Goal: Transaction & Acquisition: Book appointment/travel/reservation

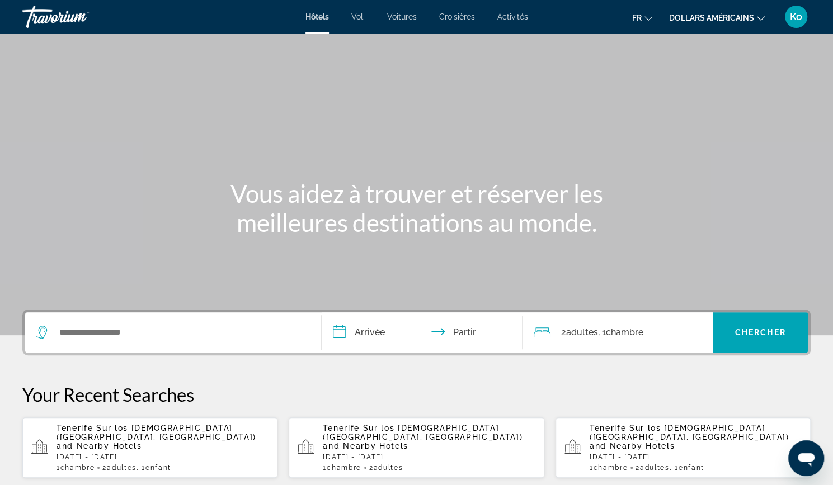
click at [171, 464] on span "Enfant" at bounding box center [158, 468] width 26 height 8
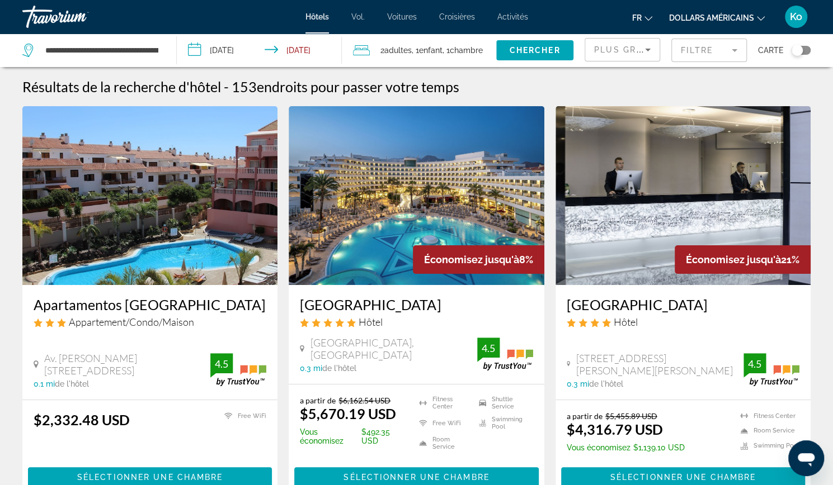
click at [693, 17] on font "dollars américains" at bounding box center [711, 17] width 85 height 9
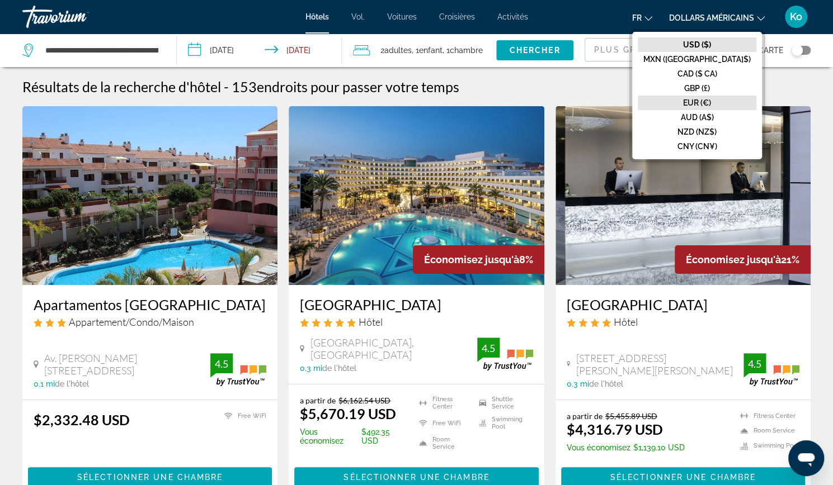
click at [711, 103] on font "EUR (€)" at bounding box center [697, 102] width 28 height 9
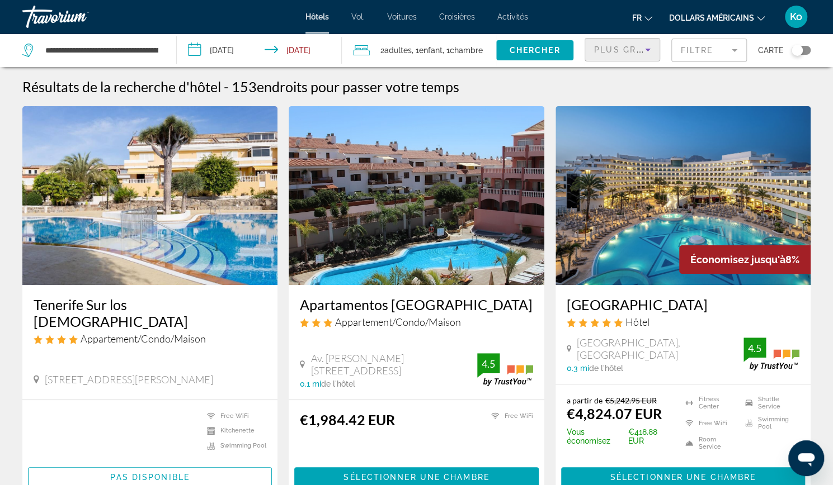
click at [621, 48] on span "Plus grandes économies" at bounding box center [661, 49] width 134 height 9
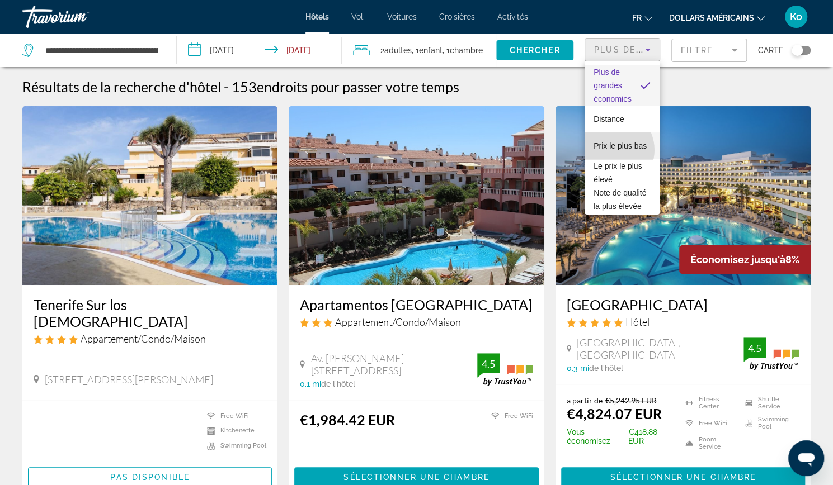
click at [611, 150] on span "Prix ​​le plus bas" at bounding box center [619, 145] width 53 height 13
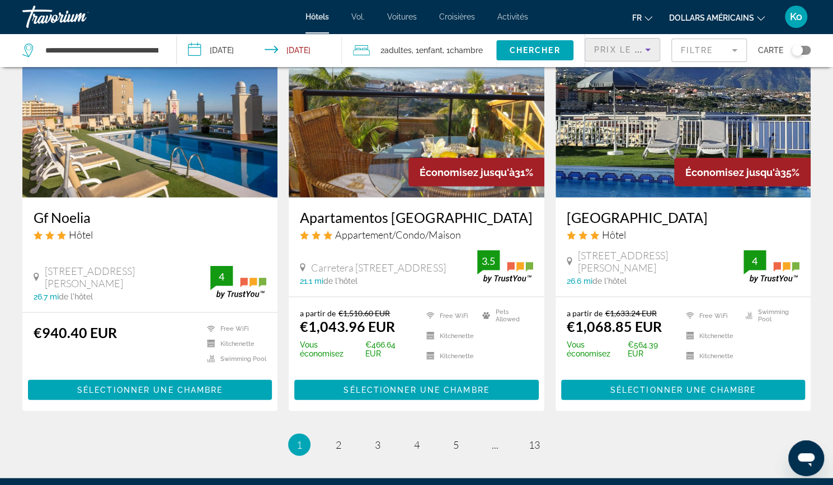
scroll to position [1334, 0]
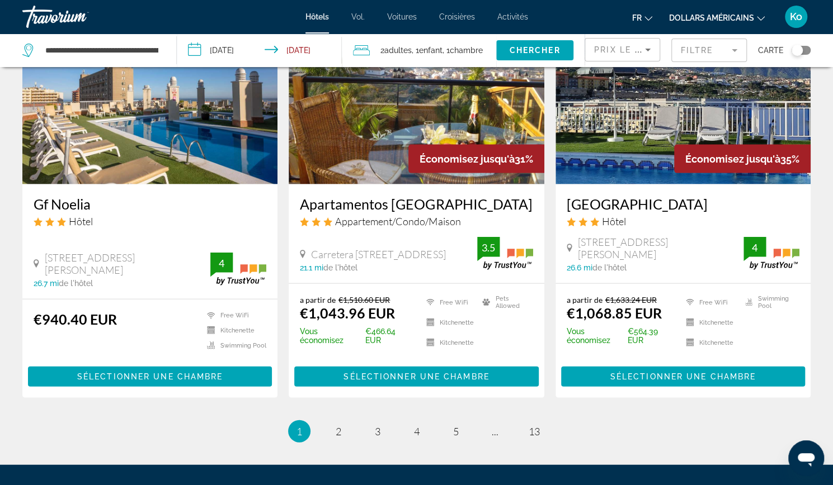
click at [333, 423] on li "page 2" at bounding box center [338, 431] width 22 height 22
drag, startPoint x: 333, startPoint y: 423, endPoint x: 339, endPoint y: 413, distance: 11.5
click at [339, 420] on li "page 2" at bounding box center [338, 431] width 22 height 22
click at [339, 425] on span "2" at bounding box center [338, 431] width 6 height 12
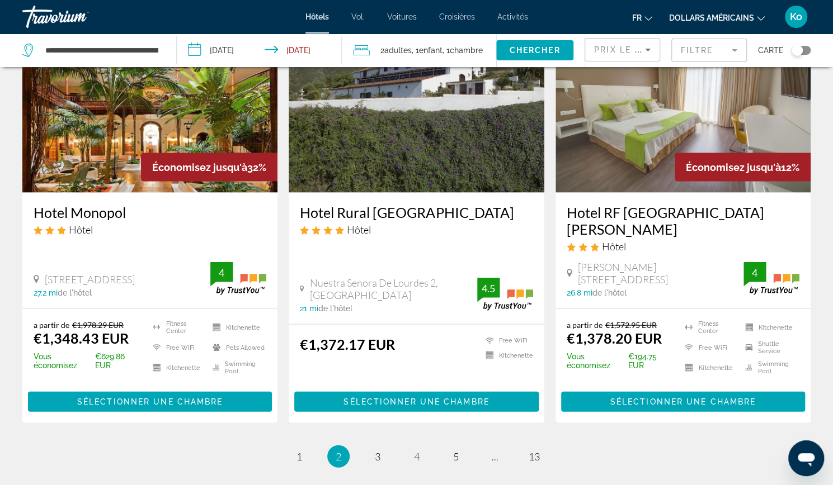
scroll to position [1341, 0]
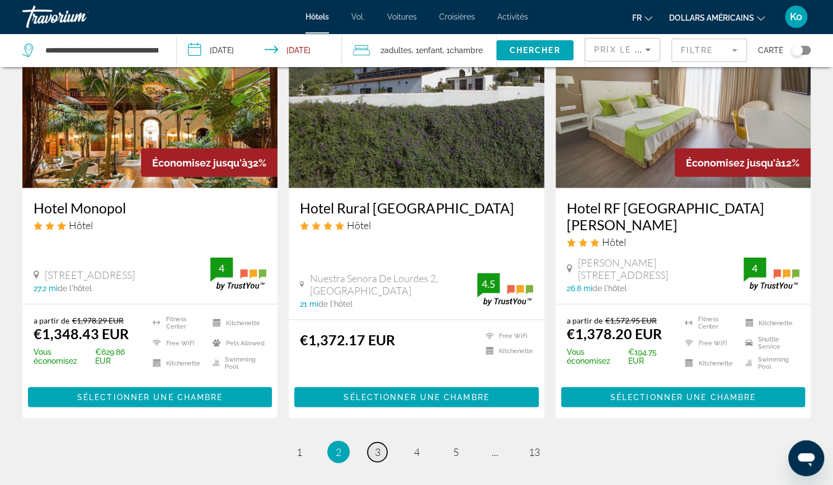
click at [380, 446] on span "3" at bounding box center [378, 452] width 6 height 12
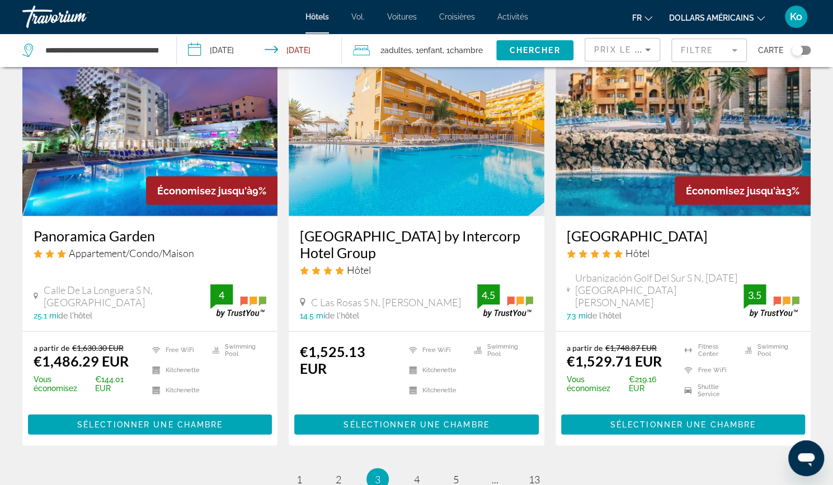
scroll to position [1348, 0]
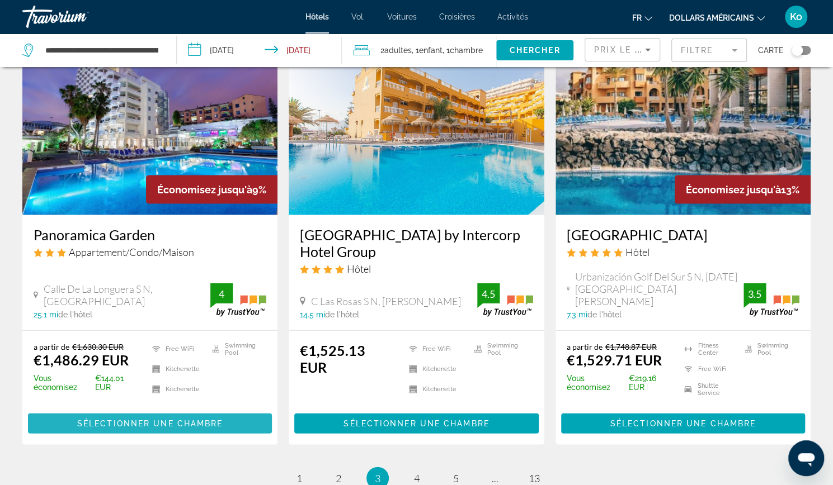
click at [186, 410] on span "Contenu principal" at bounding box center [150, 423] width 244 height 27
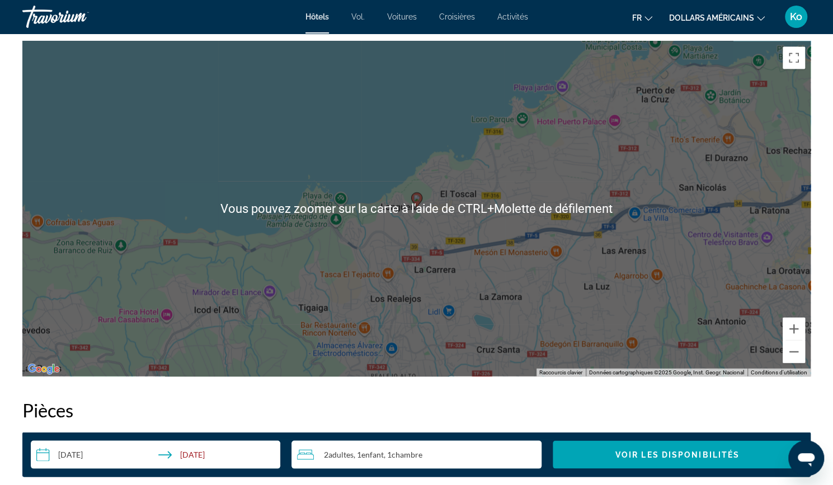
scroll to position [1084, 0]
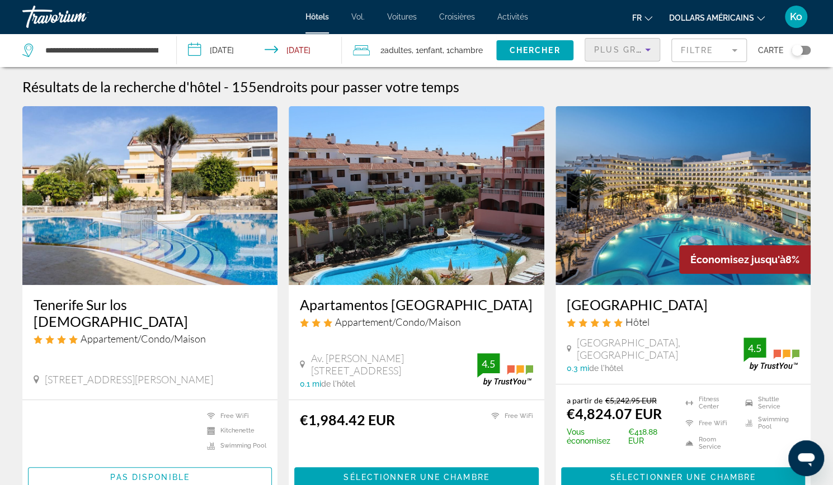
click at [608, 48] on span "Plus grandes économies" at bounding box center [661, 49] width 134 height 9
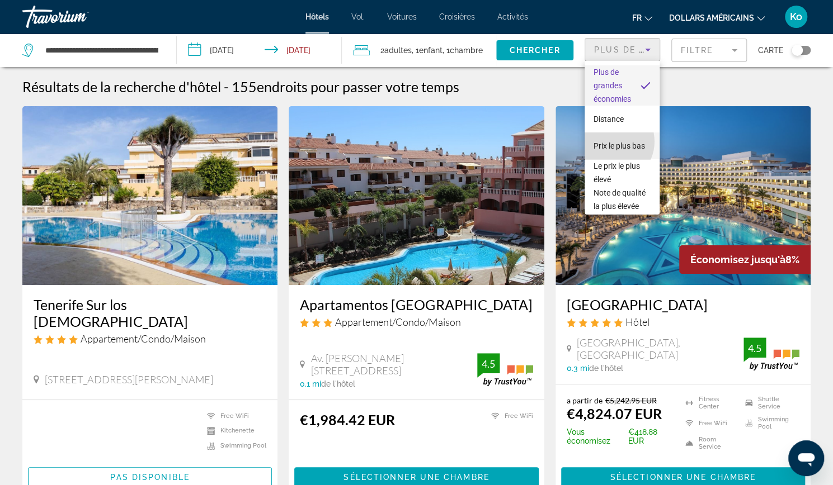
click at [609, 141] on font "Prix ​​le plus bas" at bounding box center [618, 145] width 51 height 9
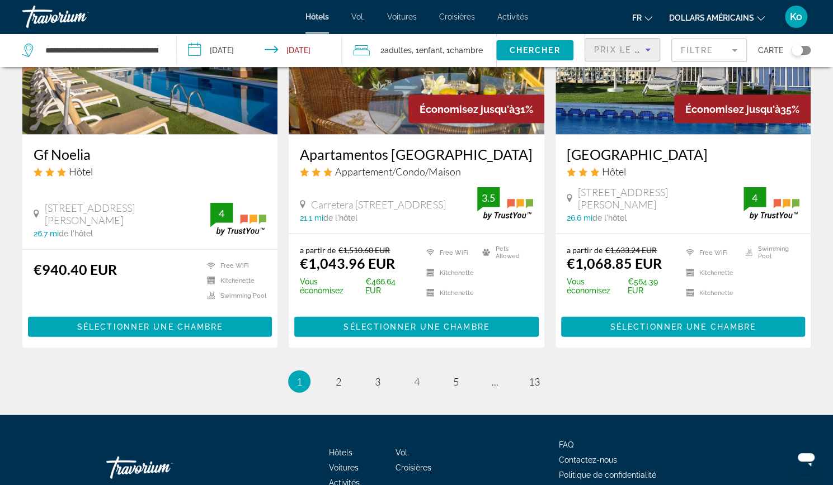
scroll to position [1384, 0]
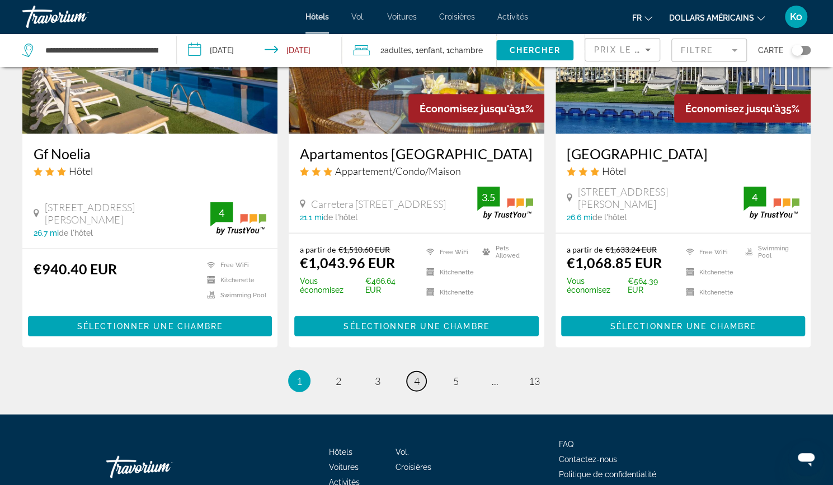
click at [414, 375] on span "4" at bounding box center [417, 381] width 6 height 12
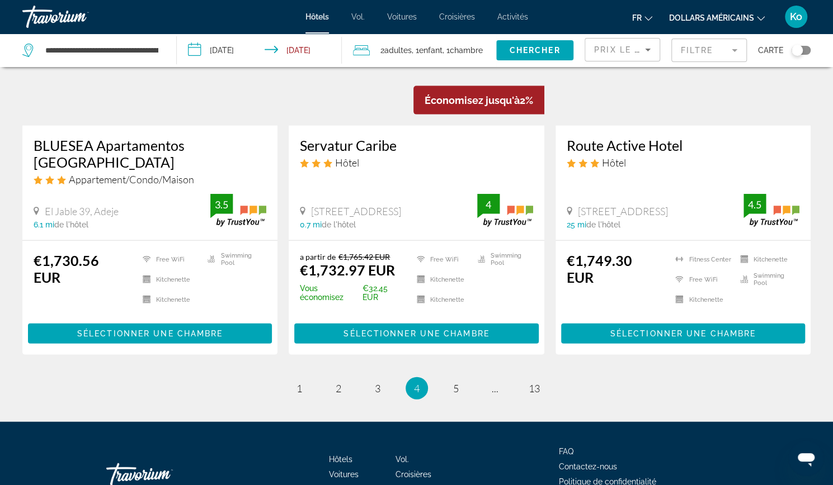
scroll to position [1427, 0]
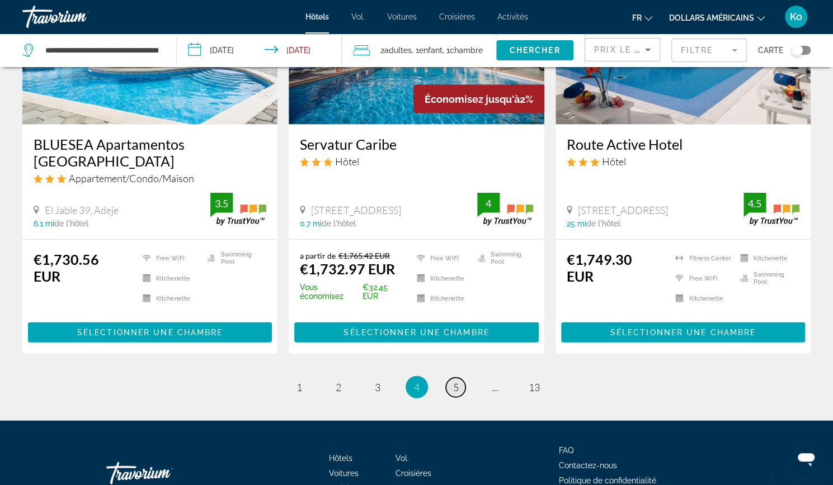
click at [453, 381] on span "5" at bounding box center [456, 387] width 6 height 12
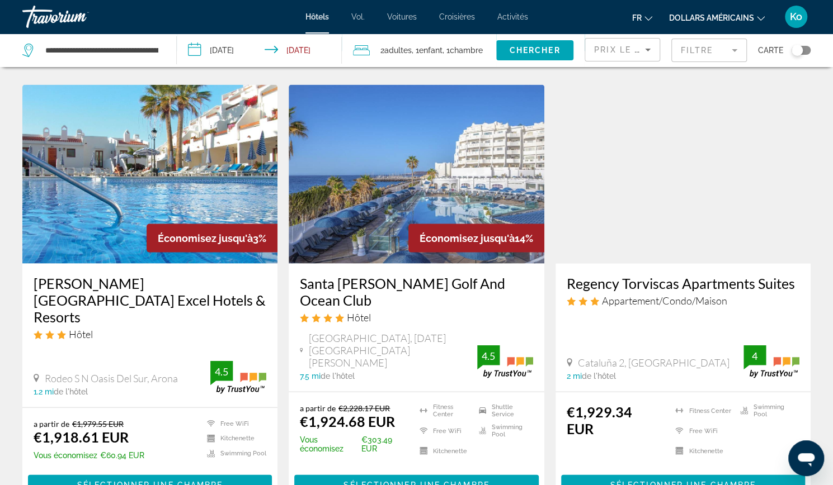
scroll to position [1275, 0]
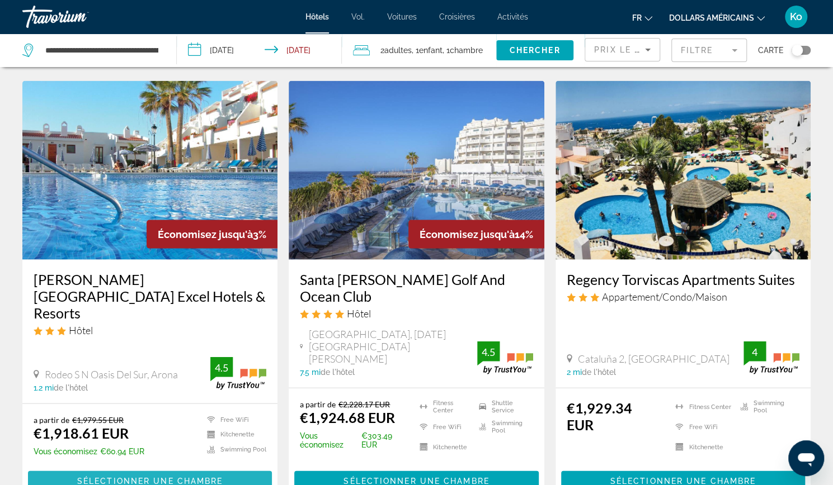
click at [181, 468] on span "Contenu principal" at bounding box center [150, 481] width 244 height 27
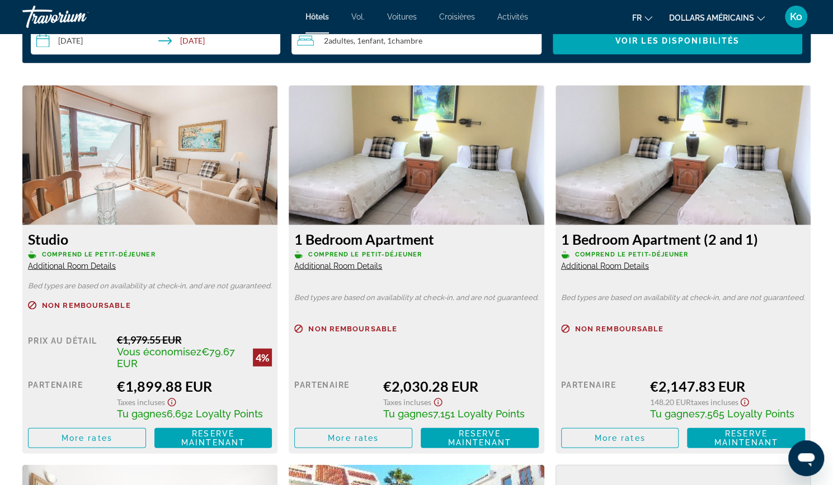
scroll to position [1496, 0]
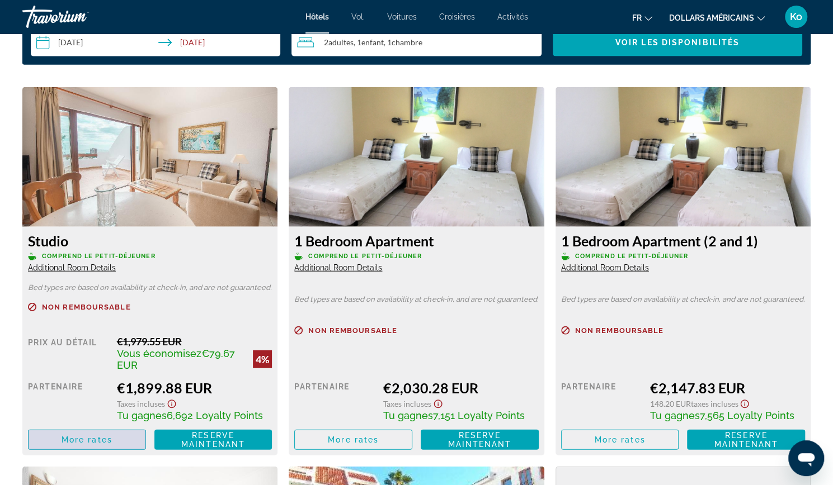
click at [112, 437] on span "More rates" at bounding box center [87, 440] width 51 height 9
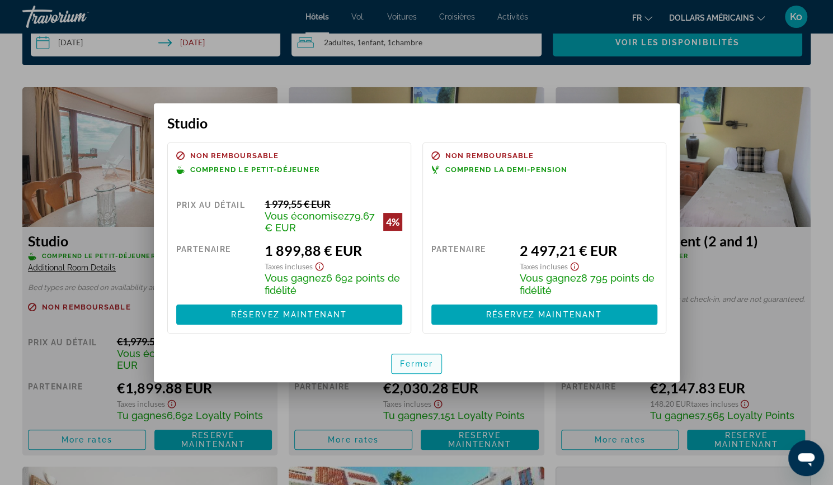
click at [417, 366] on font "Fermer" at bounding box center [417, 364] width 34 height 9
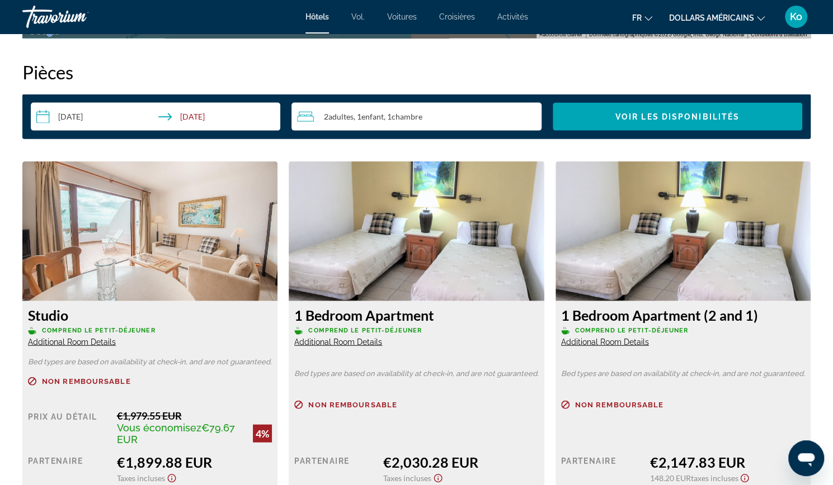
scroll to position [1468, 0]
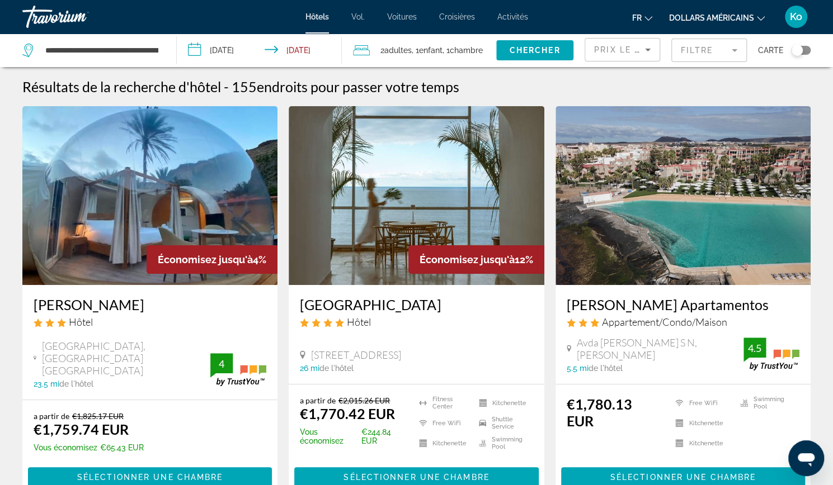
click at [798, 50] on div "Toggle map" at bounding box center [796, 50] width 11 height 11
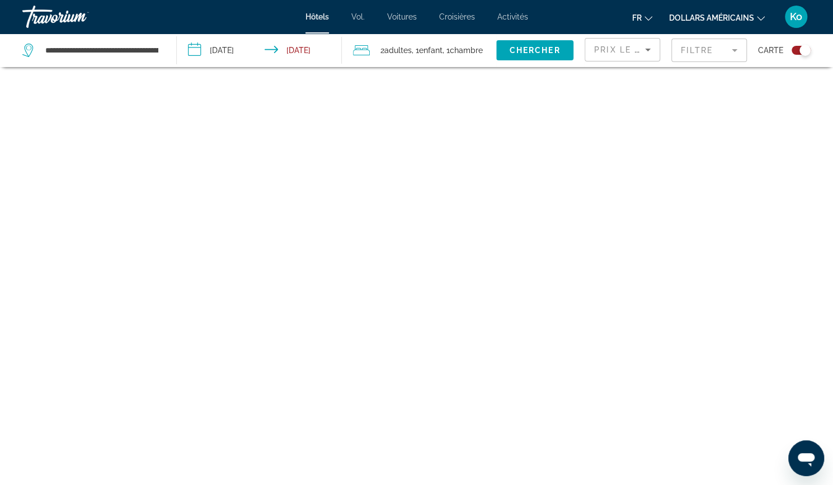
scroll to position [67, 0]
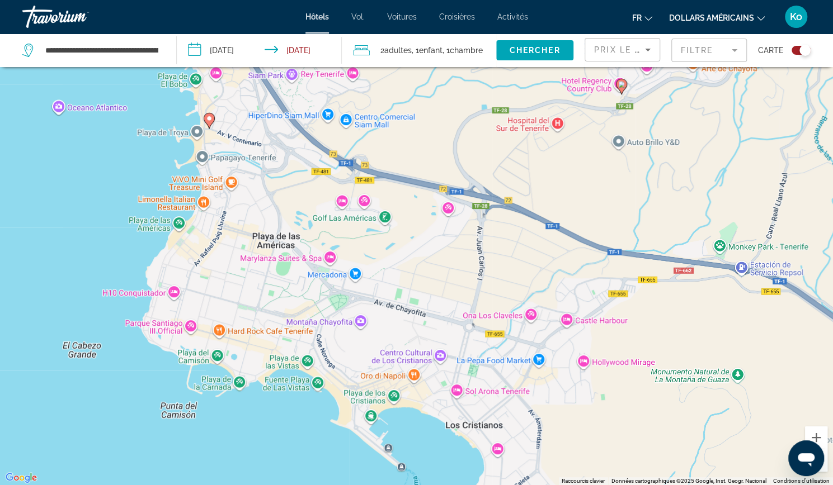
drag, startPoint x: 494, startPoint y: 447, endPoint x: 375, endPoint y: -49, distance: 509.6
click at [375, 0] on html "**********" at bounding box center [416, 175] width 833 height 485
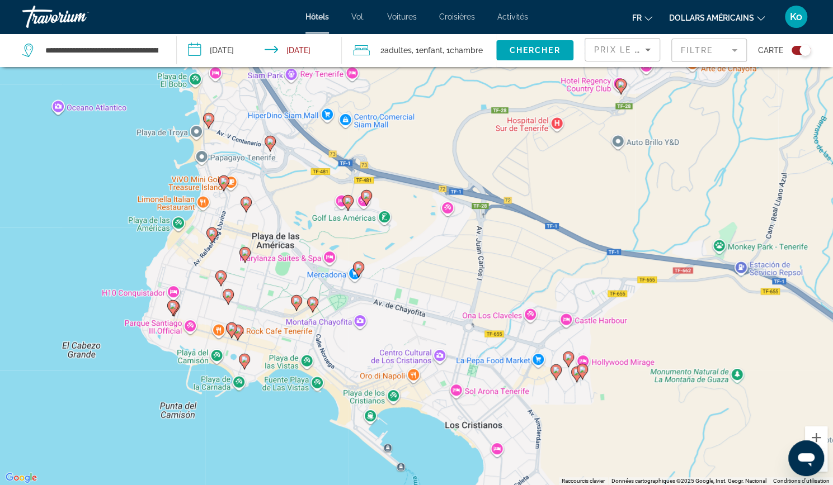
click at [311, 307] on icon "Contenu principal" at bounding box center [312, 304] width 10 height 15
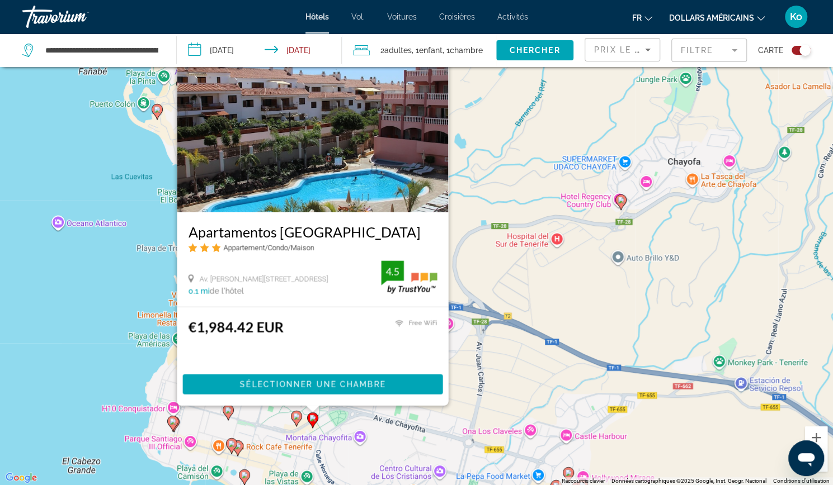
click at [299, 424] on gmp-advanced-marker "Contenu principal" at bounding box center [296, 418] width 11 height 17
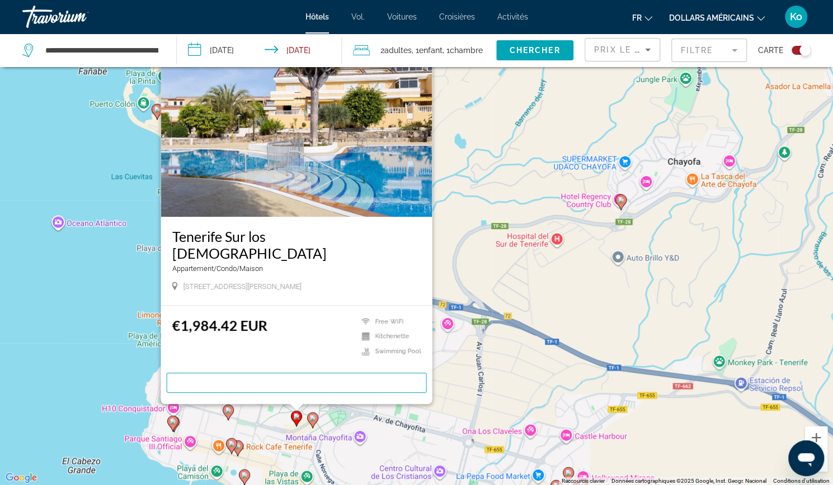
click at [230, 449] on icon "Contenu principal" at bounding box center [231, 446] width 10 height 15
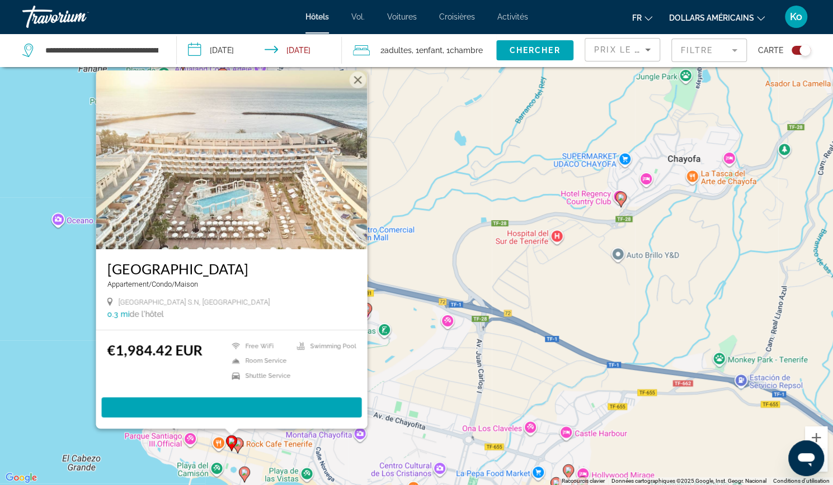
click at [240, 451] on gmp-advanced-marker "Contenu principal" at bounding box center [237, 445] width 11 height 17
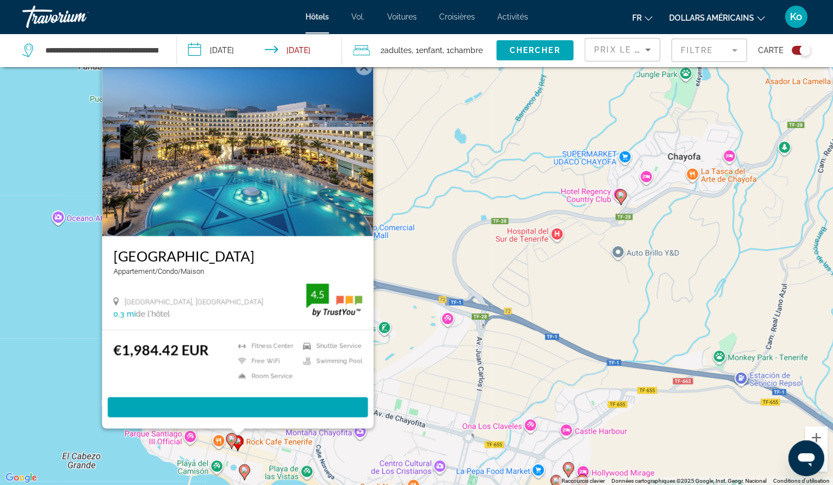
click at [229, 445] on gmp-advanced-marker "Contenu principal" at bounding box center [231, 441] width 11 height 17
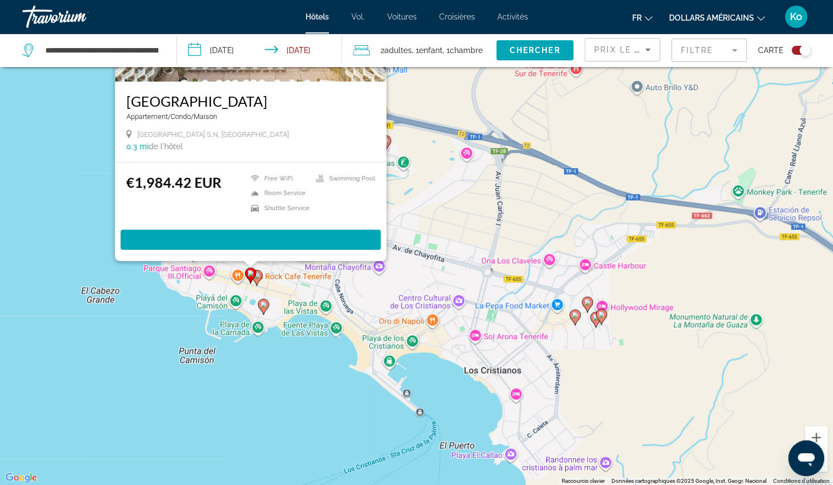
drag, startPoint x: 268, startPoint y: 458, endPoint x: 287, endPoint y: 291, distance: 167.8
click at [287, 291] on div "Pour activer le glissement avec le clavier, appuyez sur Alt+Entrée. Une fois ce…" at bounding box center [416, 242] width 833 height 485
click at [575, 316] on image "Contenu principal" at bounding box center [574, 315] width 7 height 7
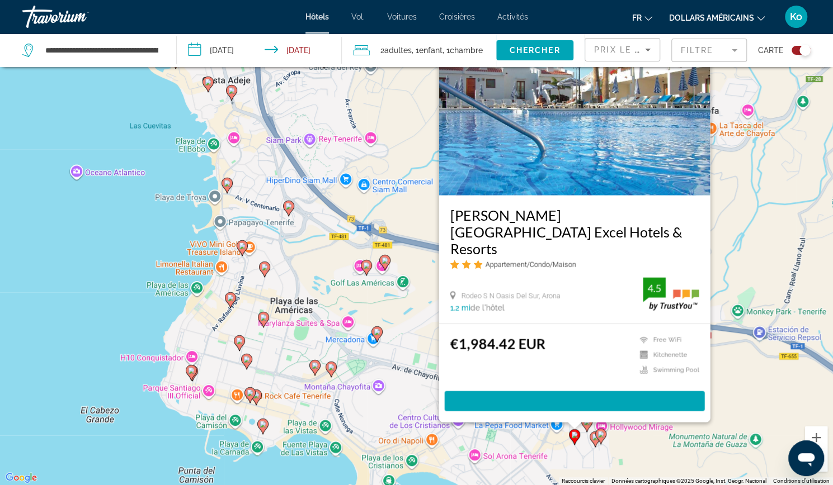
click at [588, 425] on image "Contenu principal" at bounding box center [586, 422] width 7 height 7
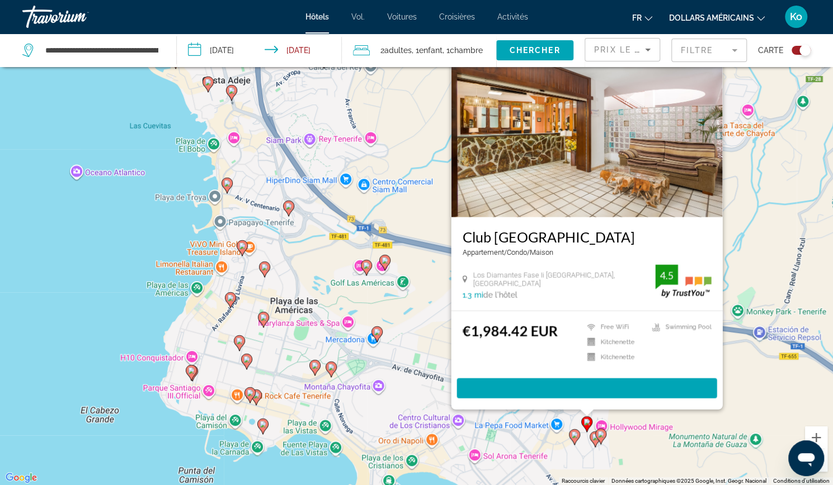
click at [594, 445] on icon "Contenu principal" at bounding box center [594, 440] width 11 height 16
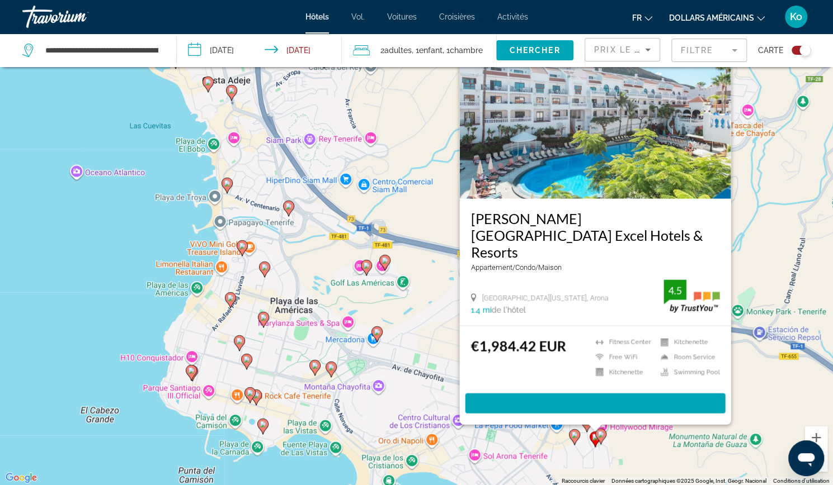
click at [602, 438] on icon "Contenu principal" at bounding box center [600, 436] width 10 height 15
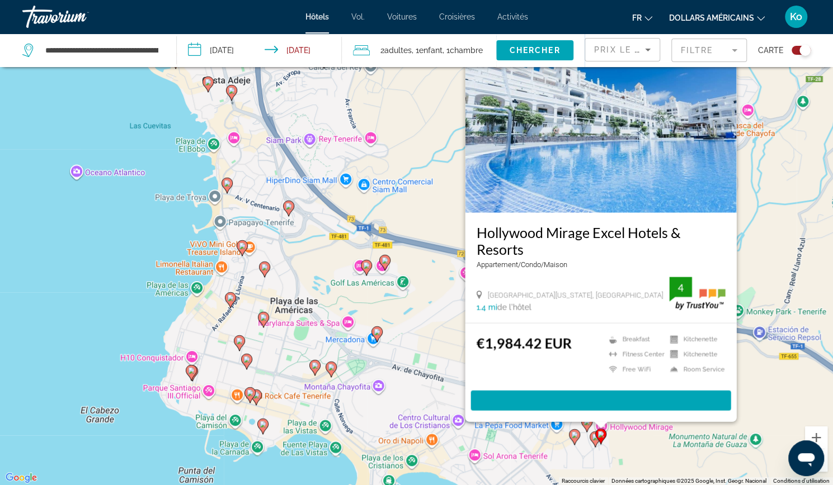
click at [233, 299] on image "Contenu principal" at bounding box center [230, 298] width 7 height 7
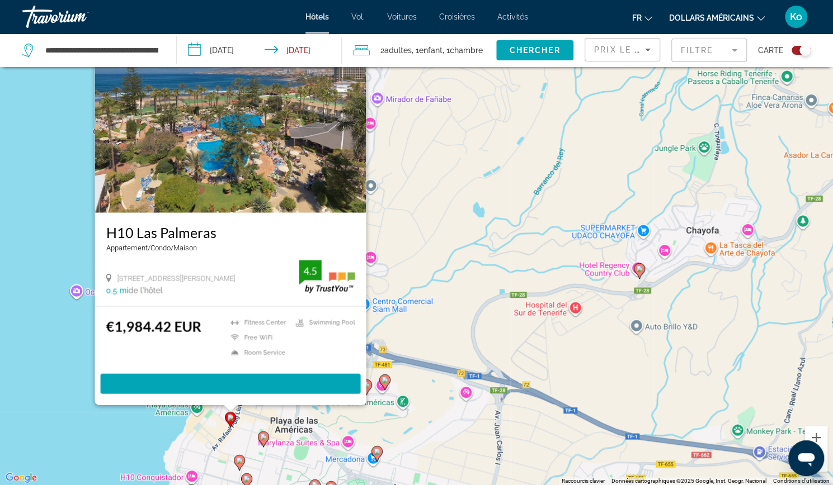
click at [264, 441] on icon "Contenu principal" at bounding box center [263, 439] width 10 height 15
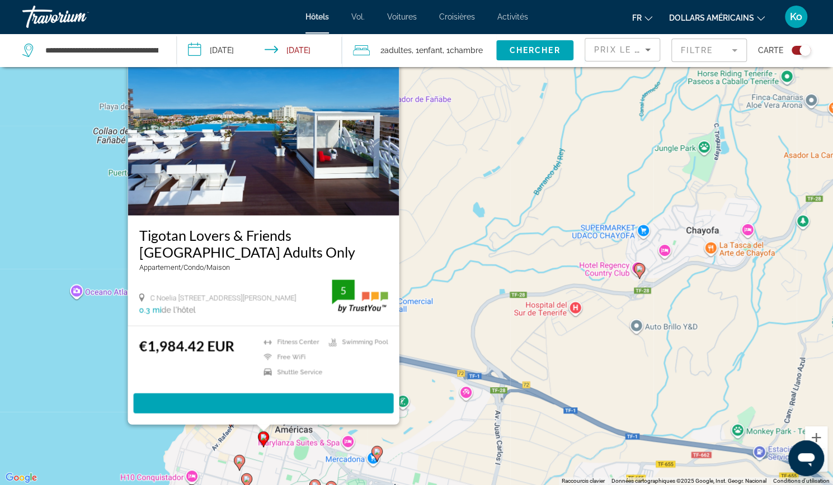
click at [421, 384] on div "Pour activer le glissement avec le clavier, appuyez sur Alt+Entrée. Une fois ce…" at bounding box center [416, 242] width 833 height 485
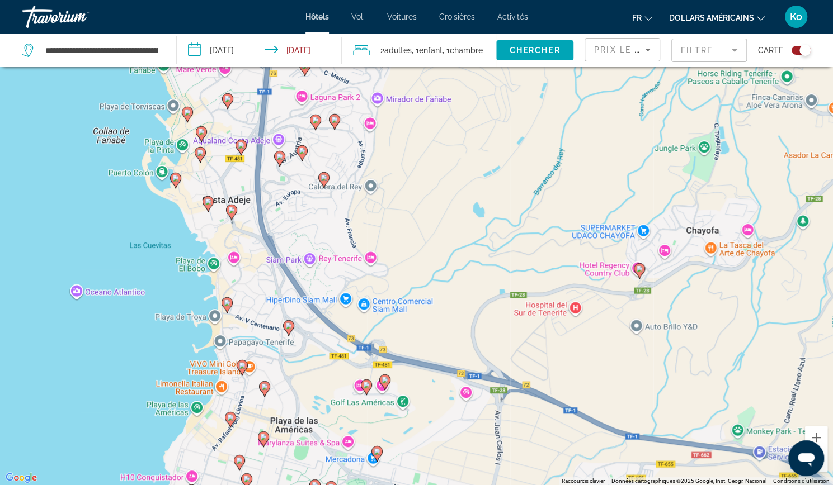
click at [387, 382] on image "Contenu principal" at bounding box center [384, 380] width 7 height 7
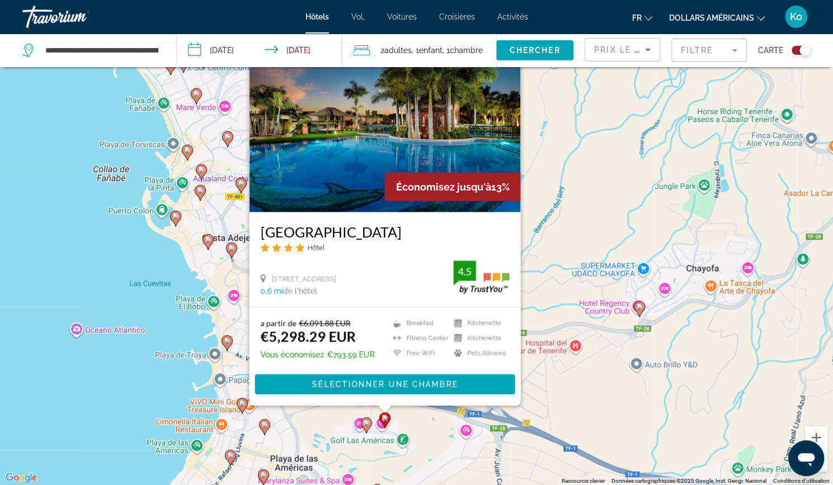
click at [365, 422] on image "Contenu principal" at bounding box center [366, 423] width 7 height 7
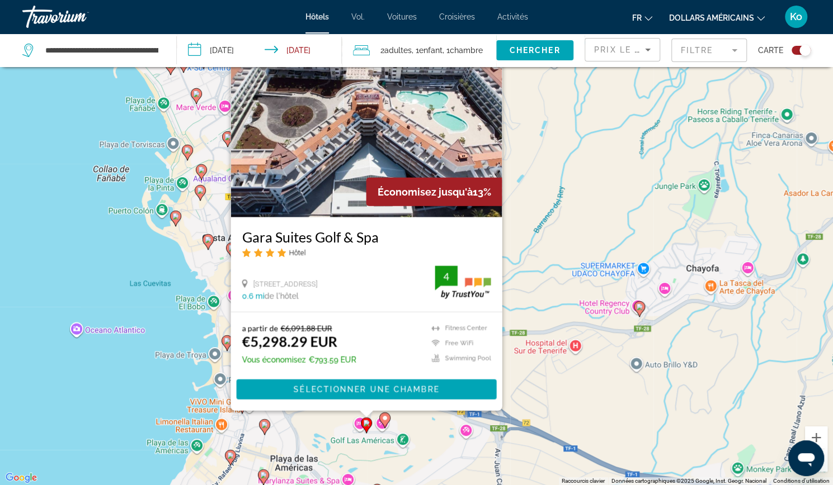
click at [266, 432] on gmp-advanced-marker "Contenu principal" at bounding box center [264, 427] width 11 height 17
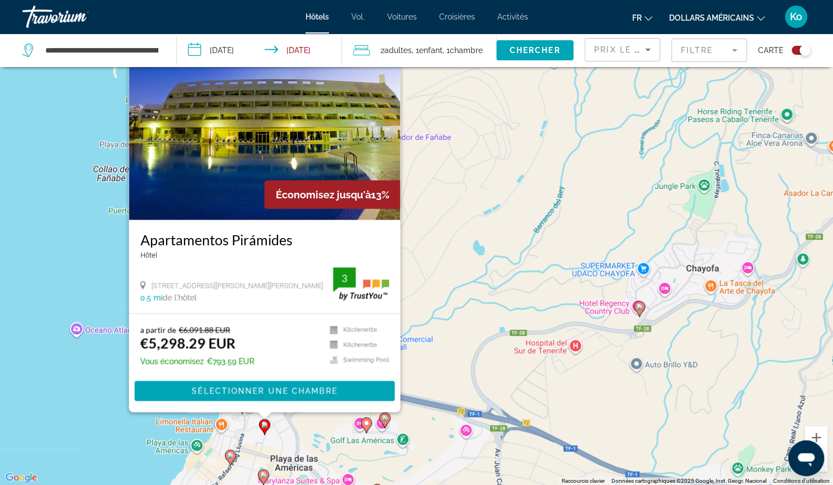
click at [293, 428] on div "Pour activer le glissement avec le clavier, appuyez sur Alt+Entrée. Une fois ce…" at bounding box center [416, 242] width 833 height 485
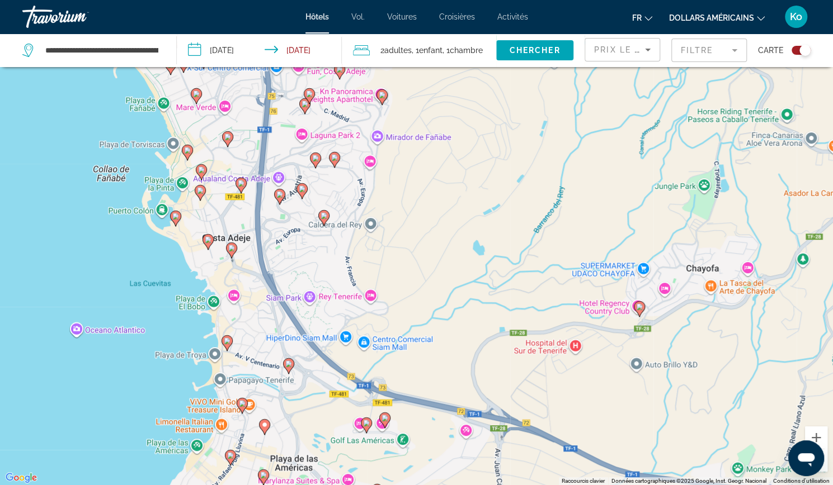
click at [290, 367] on image "Contenu principal" at bounding box center [288, 364] width 7 height 7
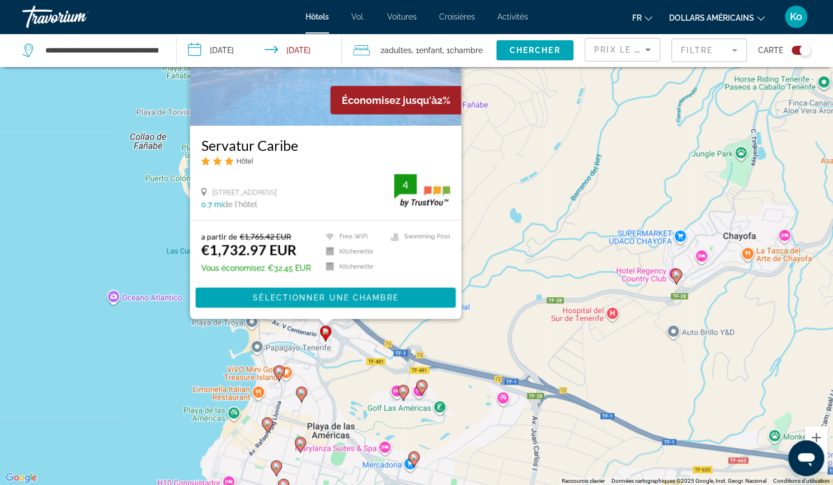
drag, startPoint x: 259, startPoint y: 446, endPoint x: 296, endPoint y: 358, distance: 95.2
click at [296, 358] on div "Pour activer le glissement avec le clavier, appuyez sur Alt+Entrée. Une fois ce…" at bounding box center [416, 242] width 833 height 485
click at [277, 372] on image "Contenu principal" at bounding box center [279, 371] width 7 height 7
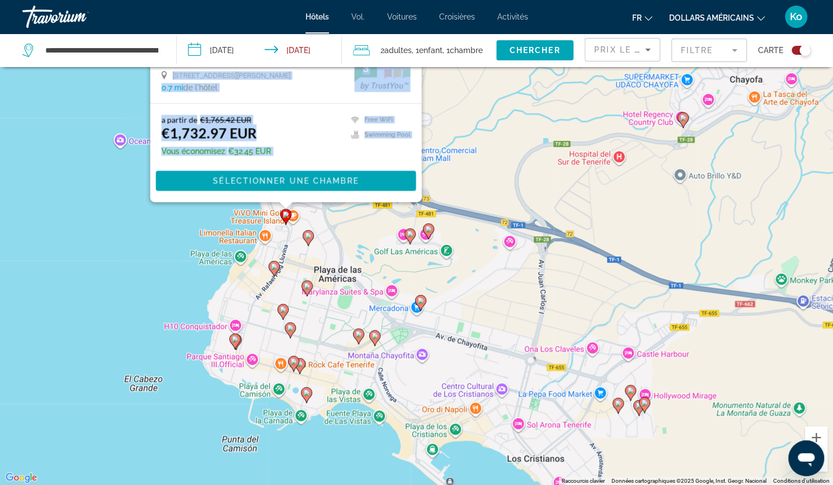
drag, startPoint x: 303, startPoint y: 427, endPoint x: 311, endPoint y: 222, distance: 205.4
click at [311, 222] on div "Pour activer le glissement avec le clavier, appuyez sur Alt+Entrée. Une fois ce…" at bounding box center [416, 242] width 833 height 485
click at [231, 344] on icon "Contenu principal" at bounding box center [234, 342] width 11 height 16
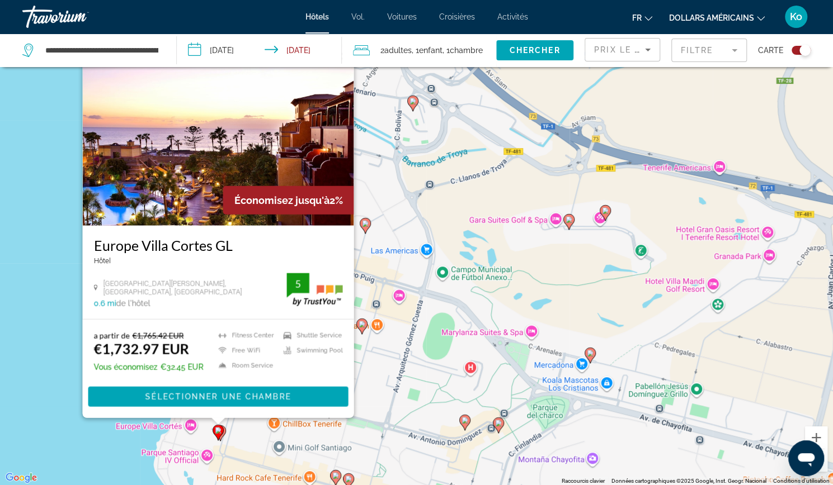
click at [223, 431] on icon "Contenu principal" at bounding box center [217, 433] width 11 height 16
click at [224, 430] on icon "Contenu principal" at bounding box center [220, 433] width 10 height 15
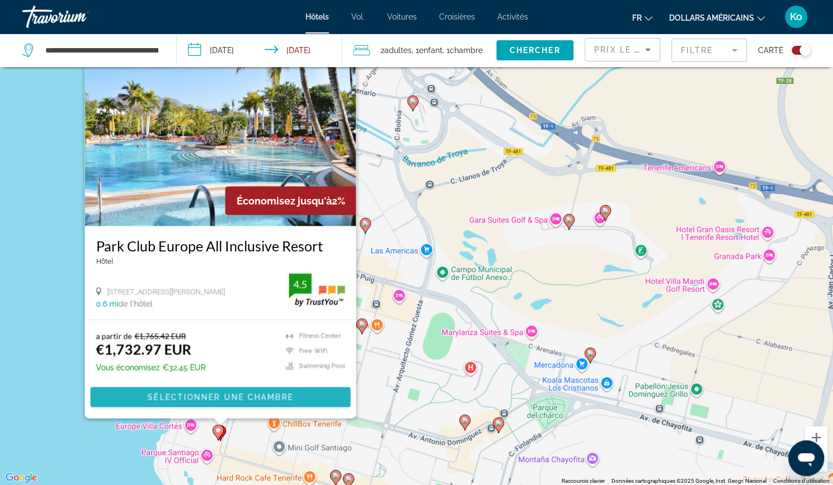
click at [235, 396] on span "Sélectionner une chambre" at bounding box center [219, 397] width 145 height 9
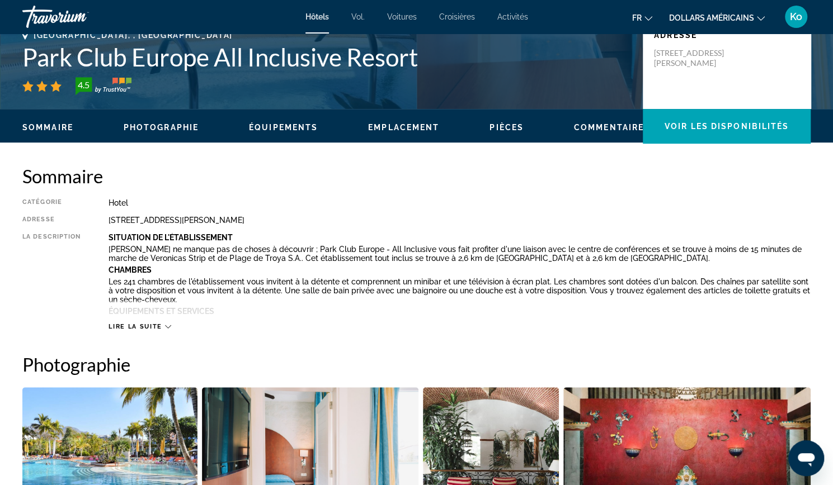
scroll to position [261, 0]
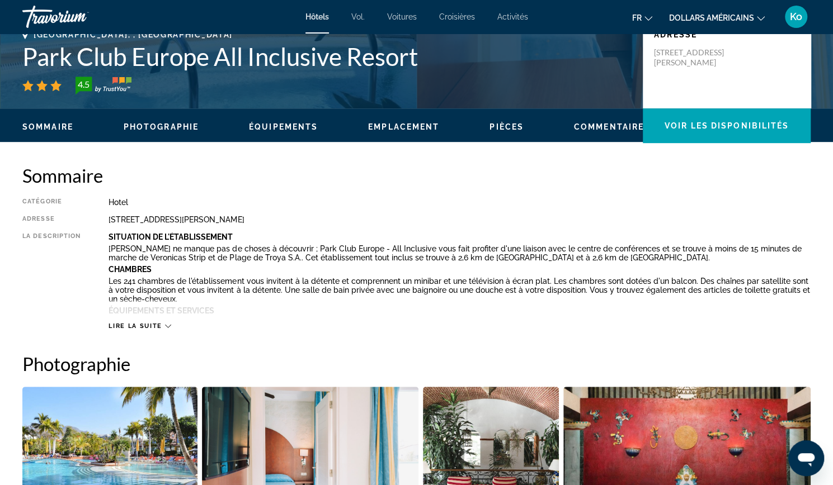
click at [158, 329] on span "Lire la suite" at bounding box center [134, 326] width 53 height 7
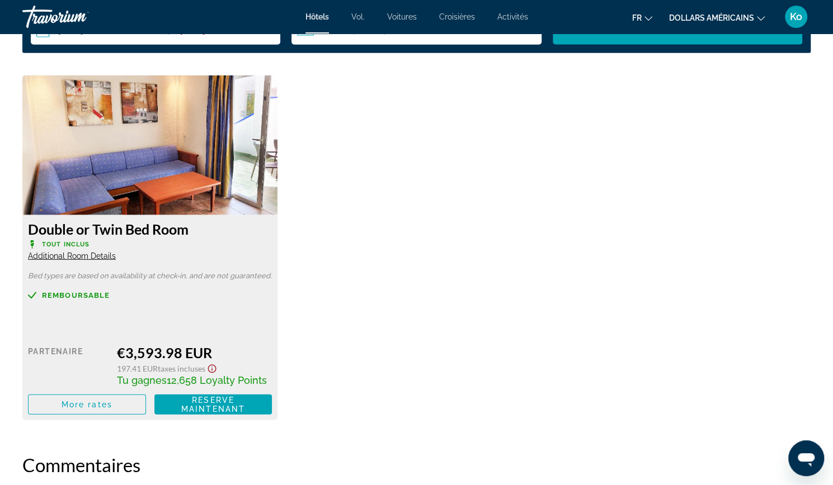
scroll to position [1625, 0]
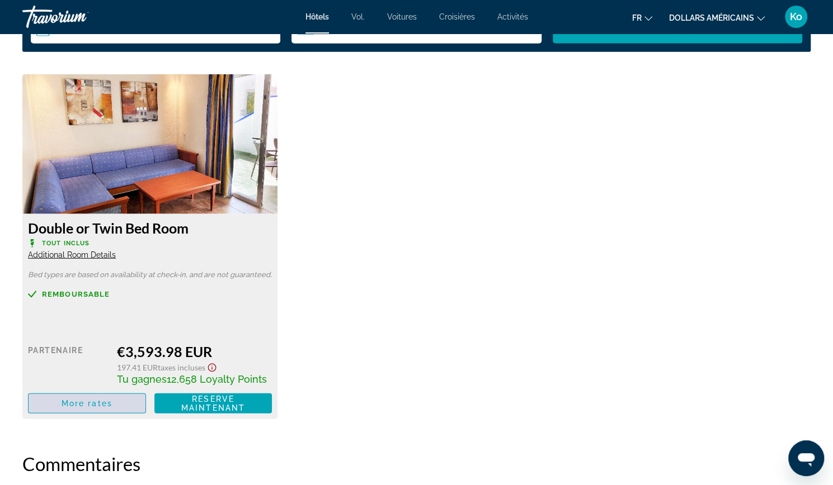
click at [102, 404] on span "More rates" at bounding box center [87, 403] width 51 height 9
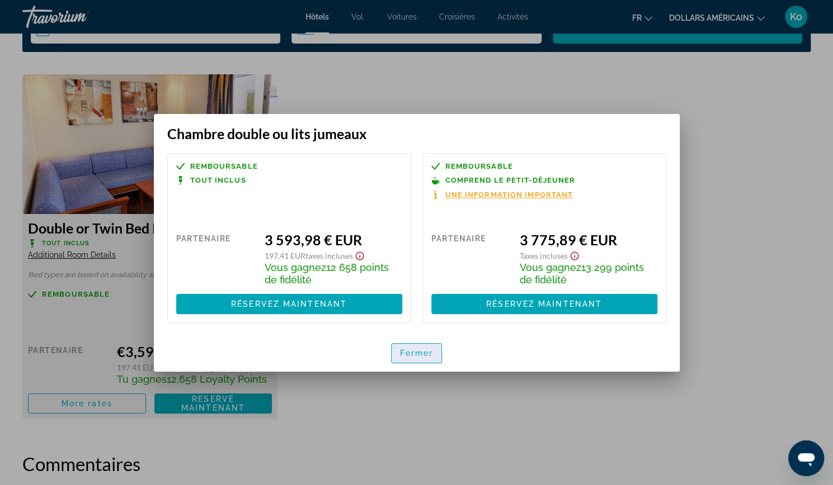
click at [419, 345] on span "button" at bounding box center [416, 353] width 50 height 27
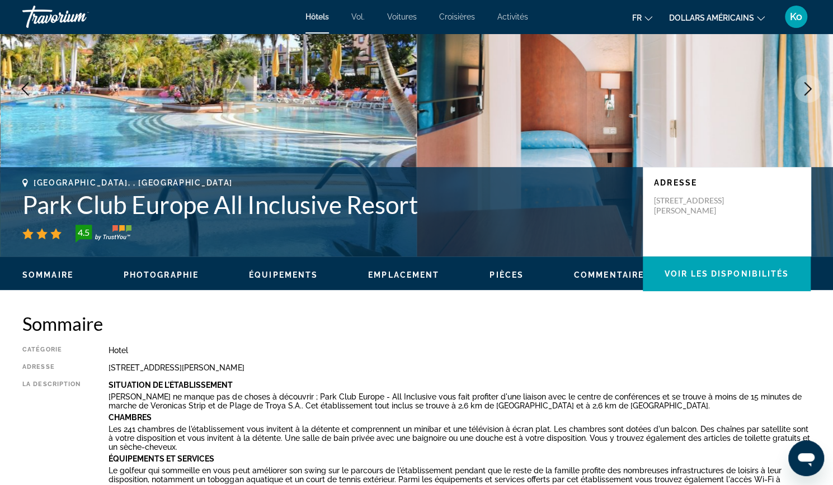
scroll to position [110, 0]
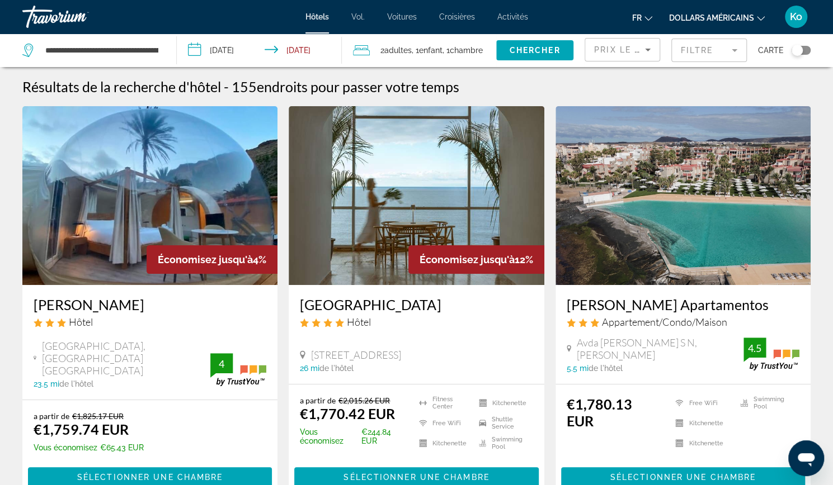
click at [796, 50] on div "Toggle map" at bounding box center [796, 50] width 11 height 11
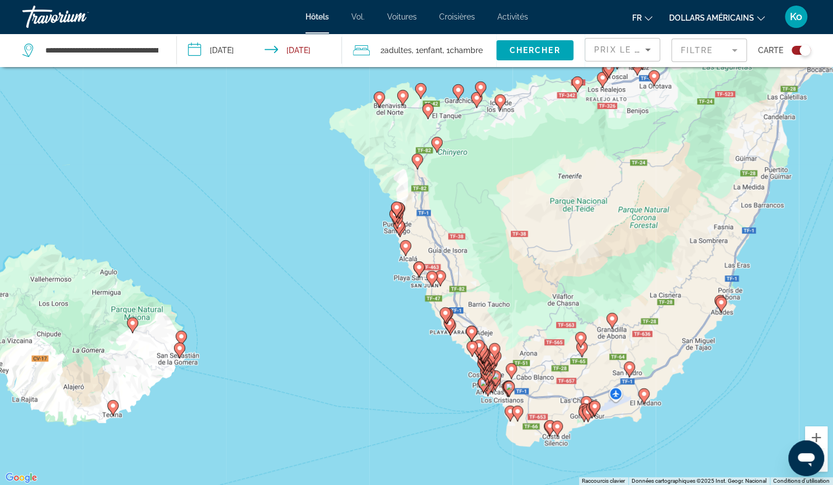
click at [507, 417] on gmp-advanced-marker "Contenu principal" at bounding box center [509, 413] width 11 height 17
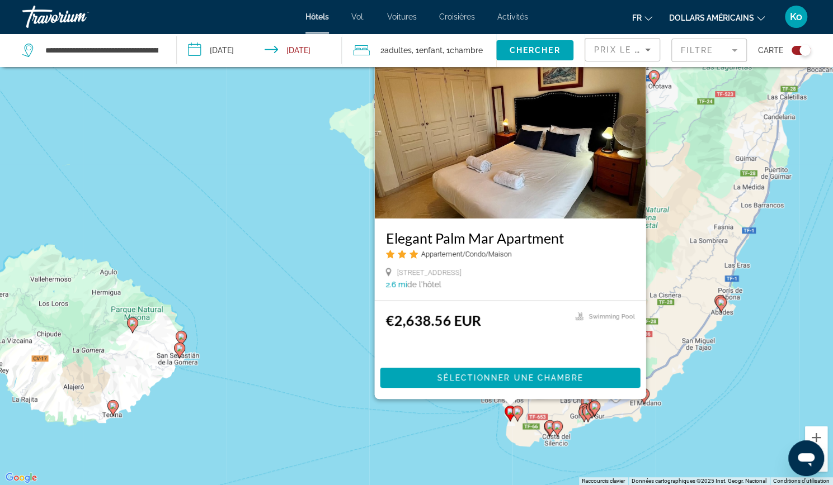
click at [518, 412] on image "Contenu principal" at bounding box center [517, 411] width 7 height 7
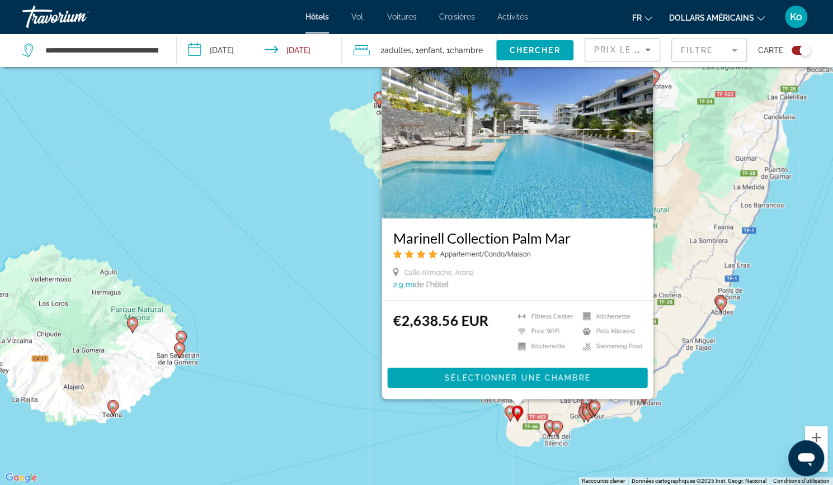
click at [452, 423] on div "Pour activer le glissement avec le clavier, appuyez sur Alt+Entrée. Une fois ce…" at bounding box center [416, 242] width 833 height 485
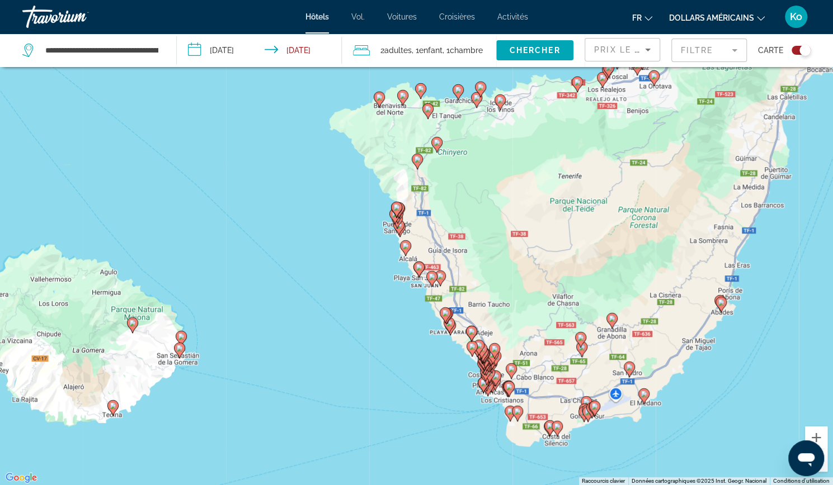
click at [481, 389] on icon "Contenu principal" at bounding box center [482, 385] width 10 height 15
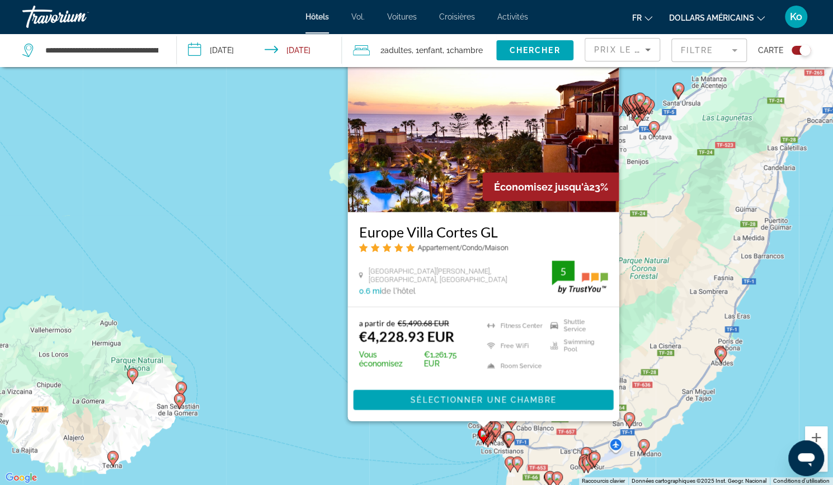
click at [497, 429] on image "Contenu principal" at bounding box center [495, 427] width 7 height 7
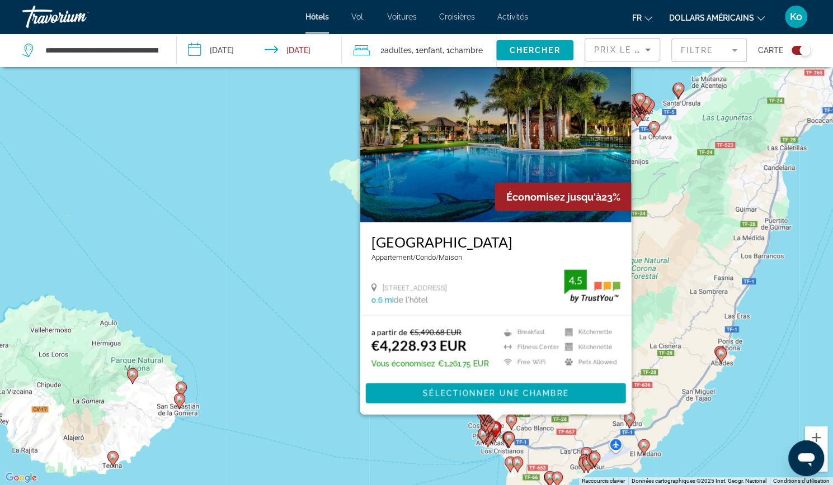
click at [511, 437] on image "Contenu principal" at bounding box center [508, 437] width 7 height 7
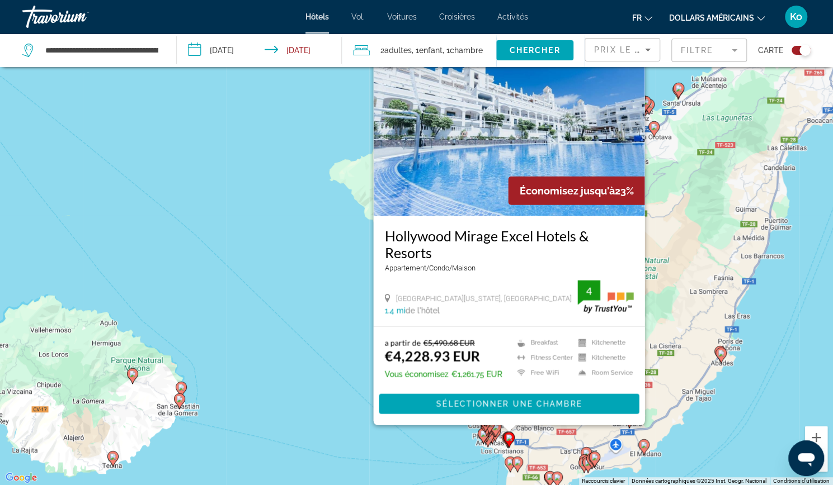
click at [495, 438] on icon "Contenu principal" at bounding box center [494, 434] width 10 height 15
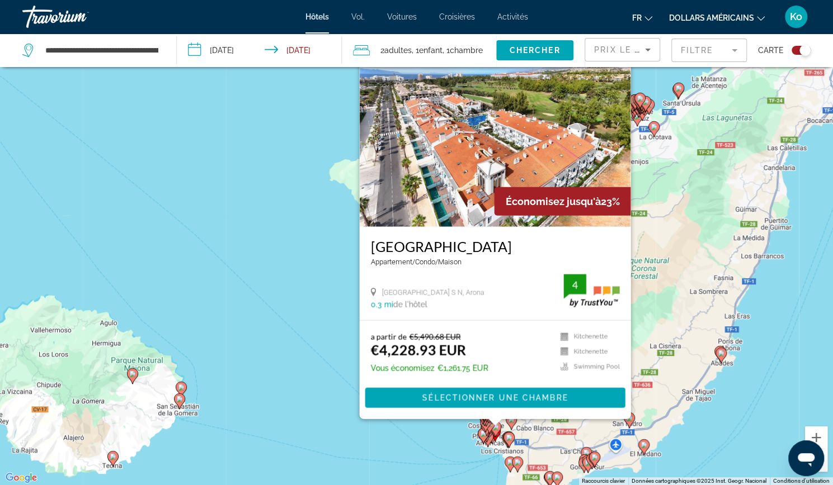
click at [495, 438] on icon "Contenu principal" at bounding box center [494, 434] width 10 height 15
click at [511, 422] on image "Contenu principal" at bounding box center [511, 420] width 7 height 7
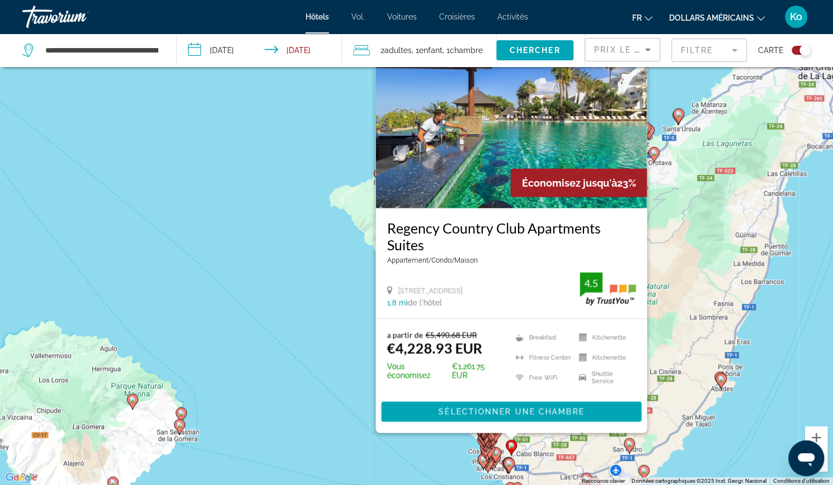
click at [327, 389] on div "Pour activer le glissement avec le clavier, appuyez sur Alt+Entrée. Une fois ce…" at bounding box center [416, 242] width 833 height 485
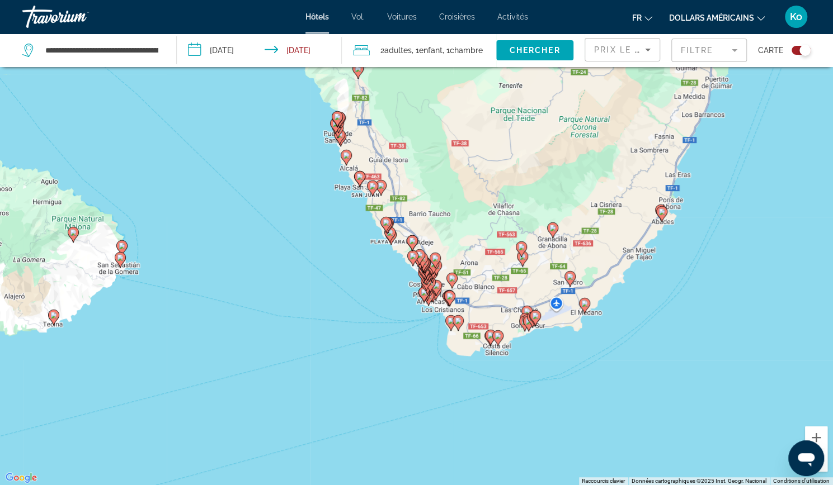
drag, startPoint x: 494, startPoint y: 419, endPoint x: 432, endPoint y: 251, distance: 179.4
click at [432, 251] on div "Pour naviguer, appuyez sur les touches fléchées. Pour activer le glissement ave…" at bounding box center [416, 242] width 833 height 485
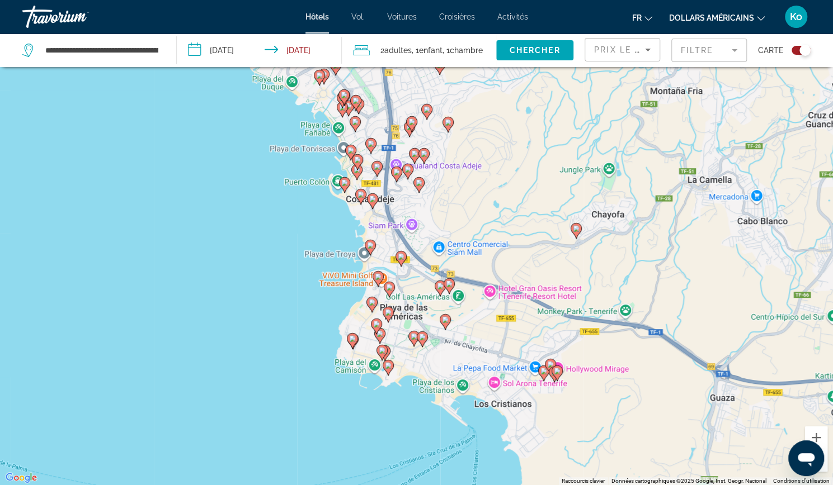
click at [388, 287] on image "Contenu principal" at bounding box center [389, 287] width 7 height 7
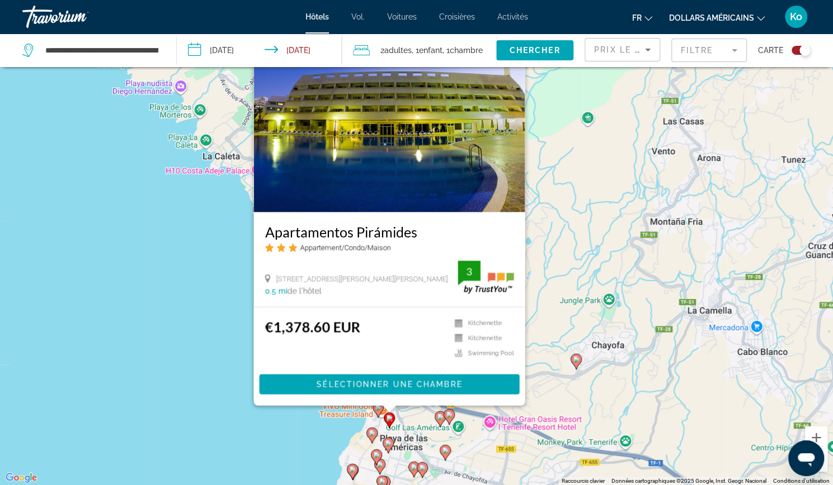
click at [322, 440] on div "Pour naviguer, appuyez sur les touches fléchées. Pour activer le glissement ave…" at bounding box center [416, 242] width 833 height 485
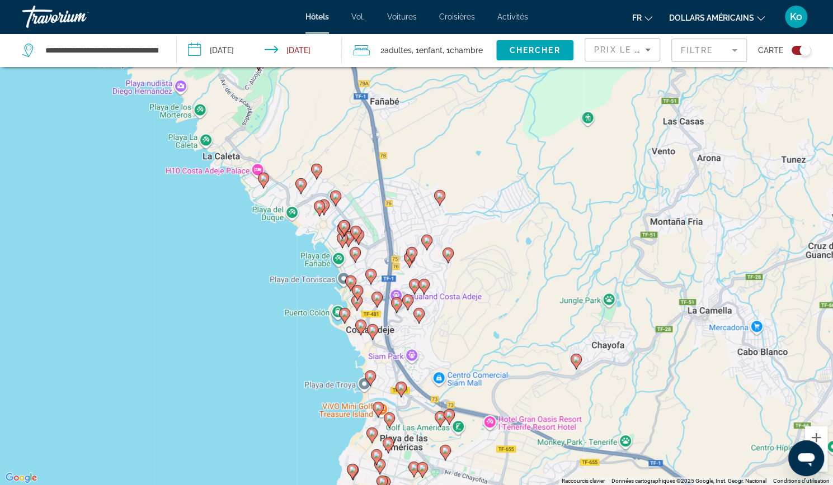
click at [393, 422] on icon "Contenu principal" at bounding box center [389, 421] width 11 height 16
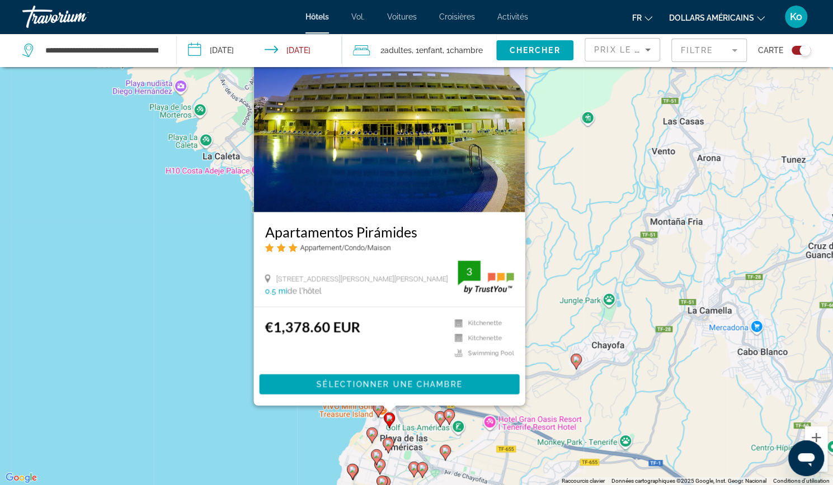
click at [370, 434] on image "Contenu principal" at bounding box center [371, 433] width 7 height 7
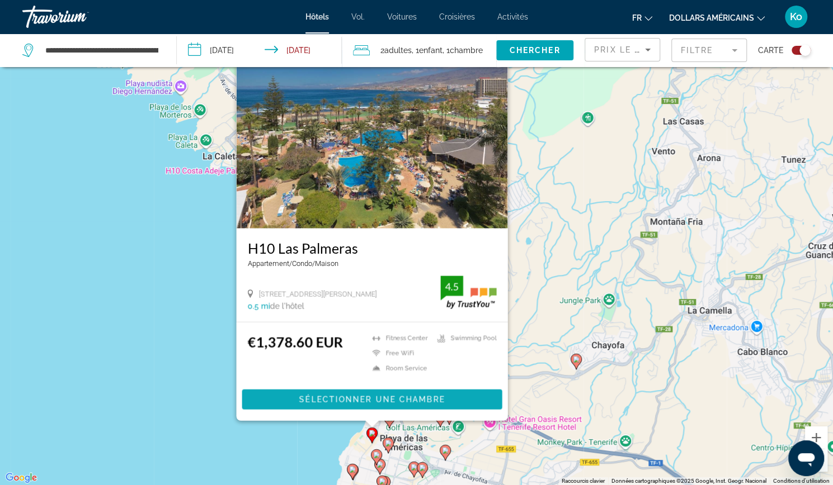
click at [319, 398] on span "Sélectionner une chambre" at bounding box center [371, 399] width 145 height 9
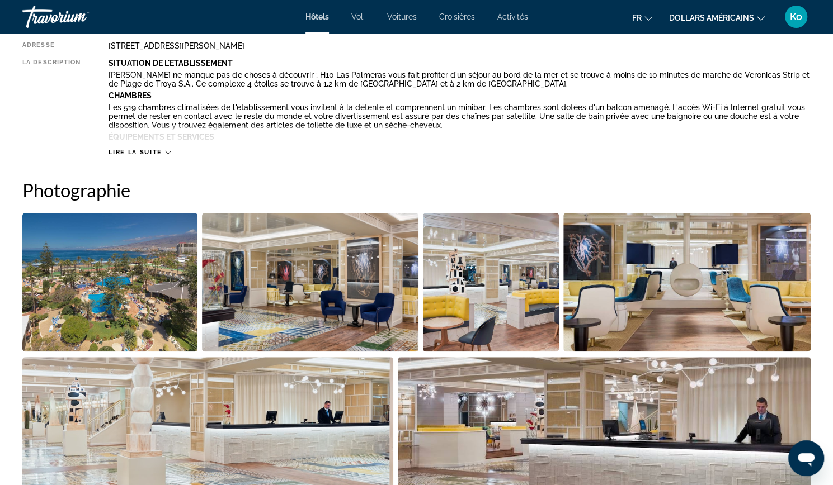
scroll to position [435, 0]
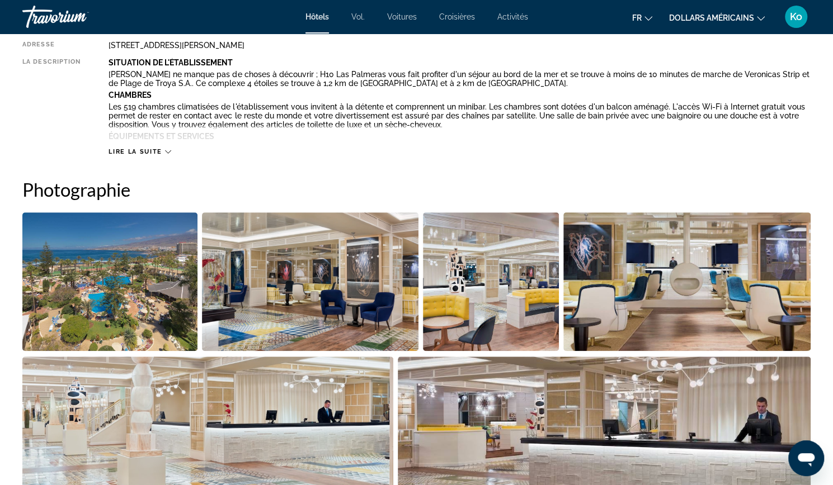
click at [152, 149] on span "Lire la suite" at bounding box center [134, 151] width 53 height 7
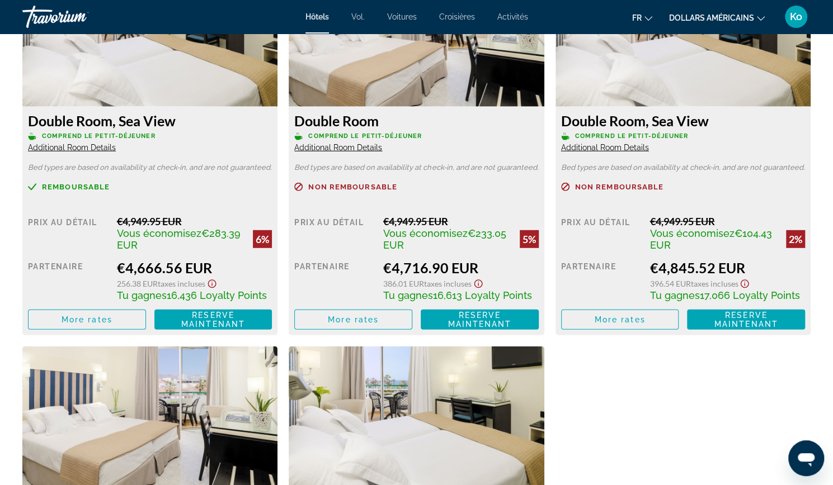
scroll to position [1734, 0]
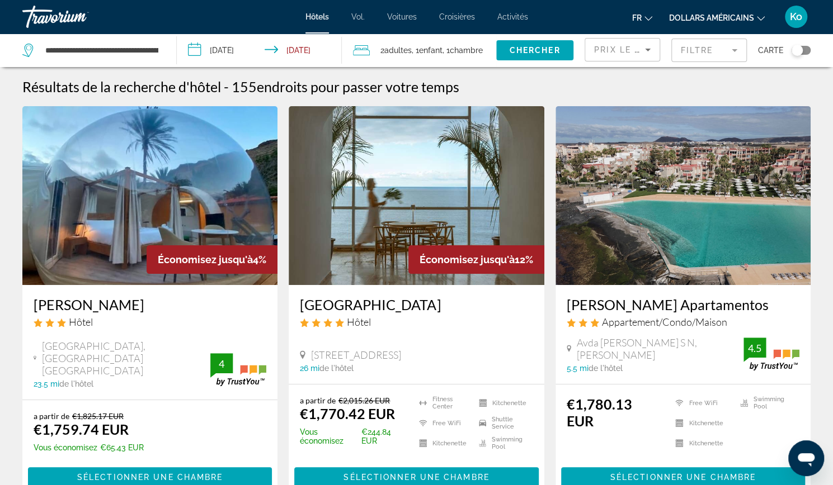
click at [250, 47] on input "**********" at bounding box center [262, 52] width 170 height 37
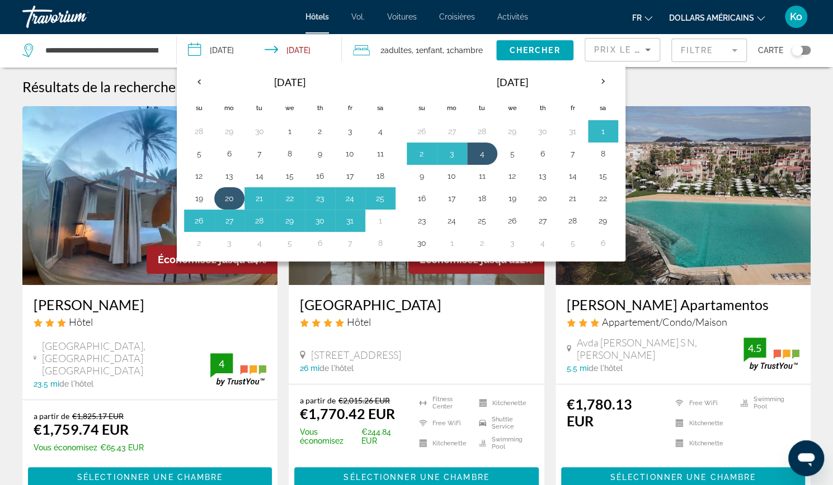
click at [229, 197] on button "20" at bounding box center [229, 199] width 18 height 16
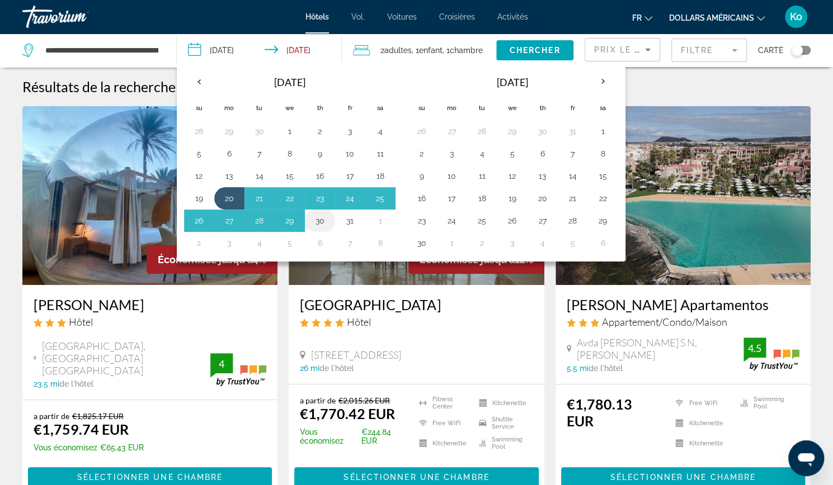
click at [321, 218] on button "30" at bounding box center [320, 221] width 18 height 16
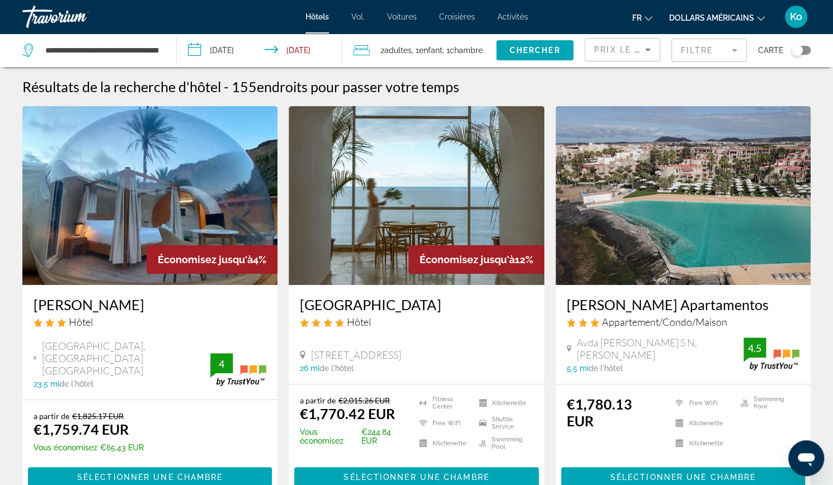
type input "**********"
click at [518, 56] on span "Search widget" at bounding box center [534, 50] width 77 height 27
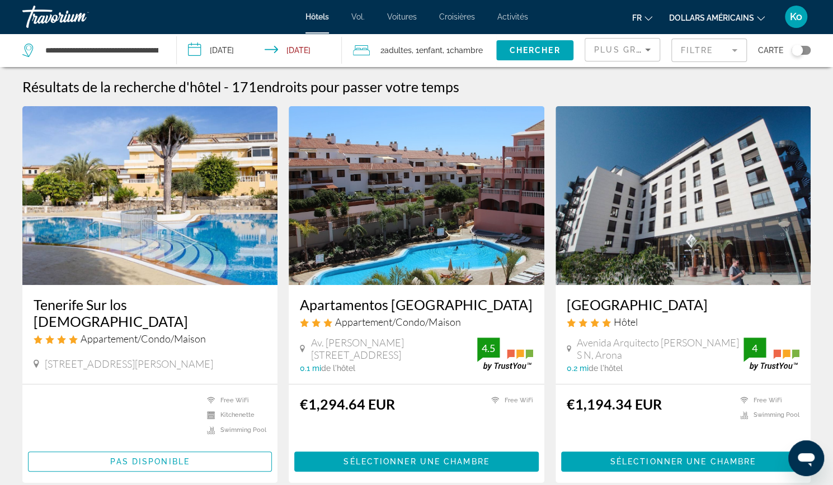
click at [48, 20] on div "Travorium" at bounding box center [78, 16] width 112 height 29
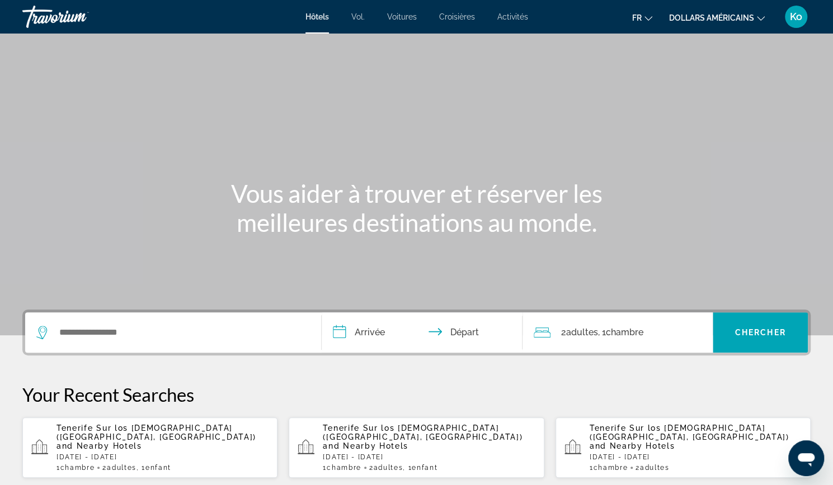
click at [142, 442] on span "and Nearby Hotels" at bounding box center [99, 446] width 86 height 9
click at [367, 453] on p "Mon, 20 Oct - Tue, 04 Nov" at bounding box center [429, 457] width 212 height 8
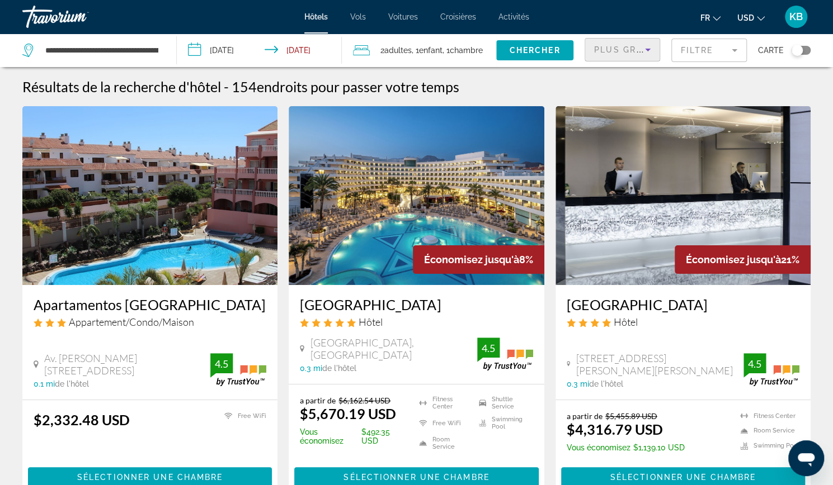
click at [627, 44] on div "Plus grandes économies" at bounding box center [619, 49] width 51 height 13
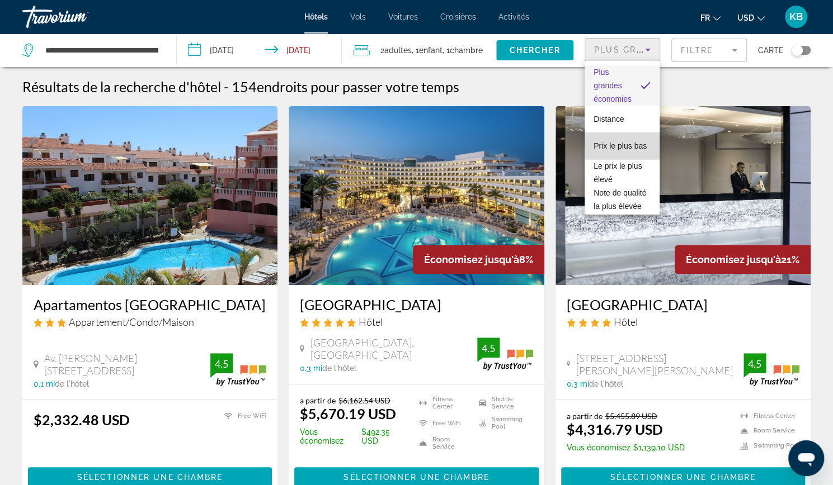
click at [625, 148] on span "Prix le plus bas" at bounding box center [619, 145] width 53 height 13
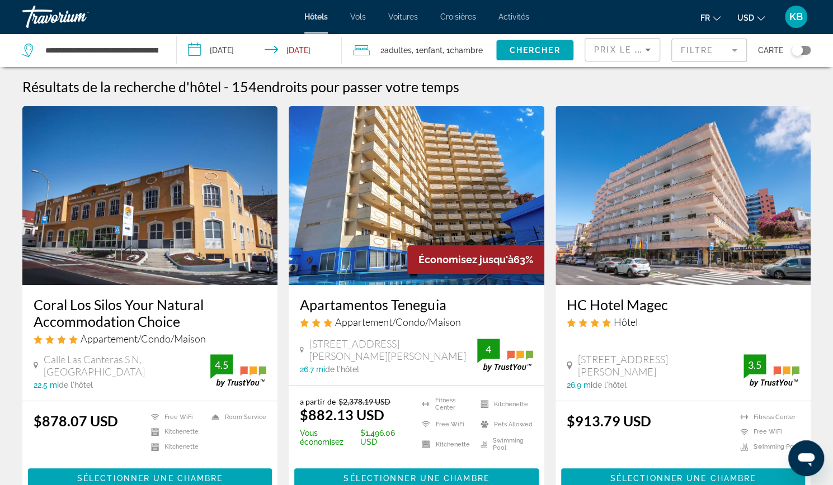
click at [744, 16] on span "USD" at bounding box center [745, 17] width 17 height 9
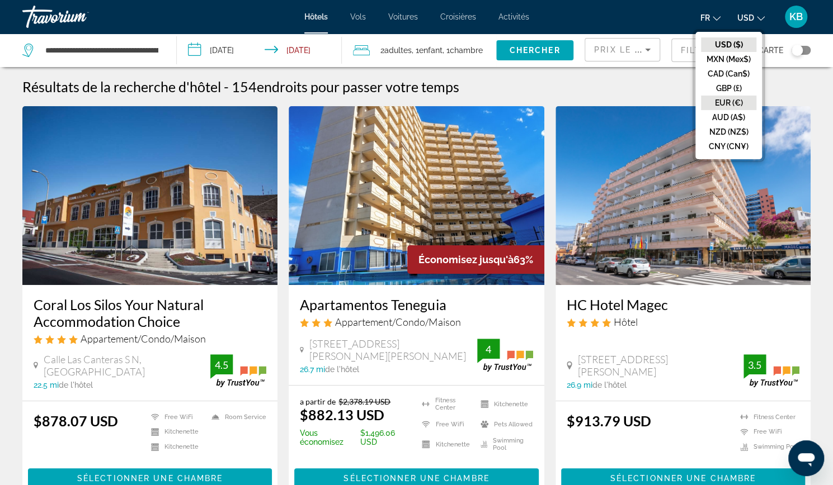
click at [725, 102] on button "EUR (€)" at bounding box center [728, 103] width 55 height 15
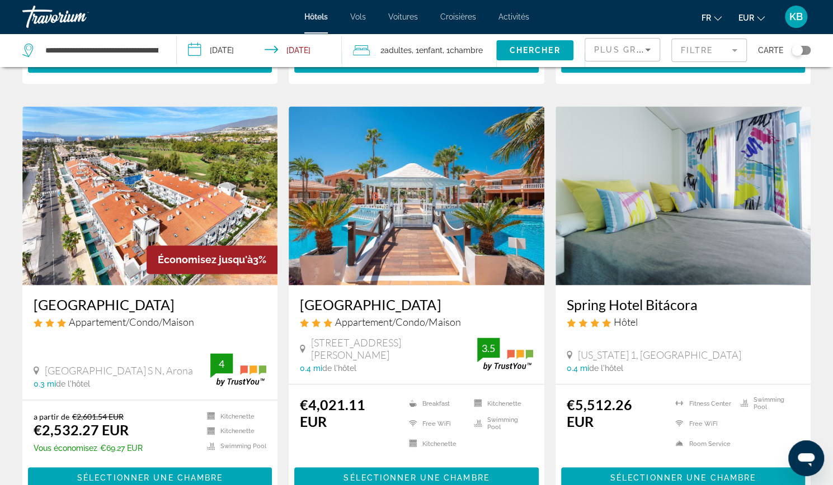
scroll to position [863, 0]
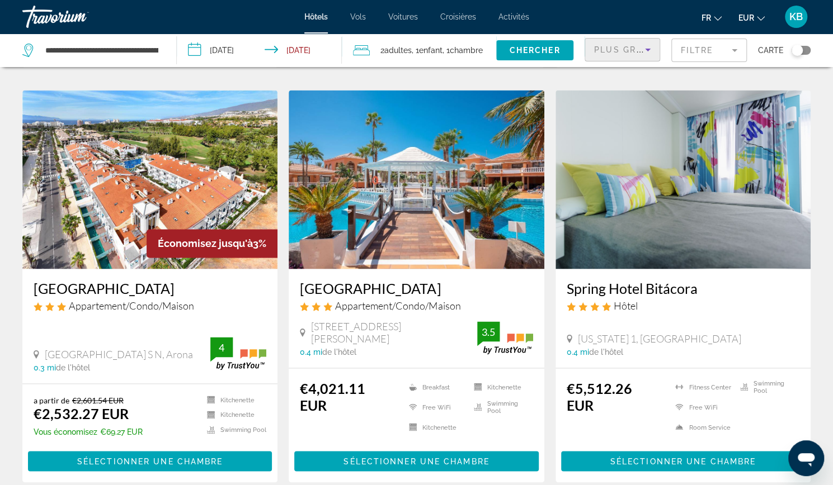
click at [641, 50] on icon "Sort by" at bounding box center [647, 49] width 13 height 13
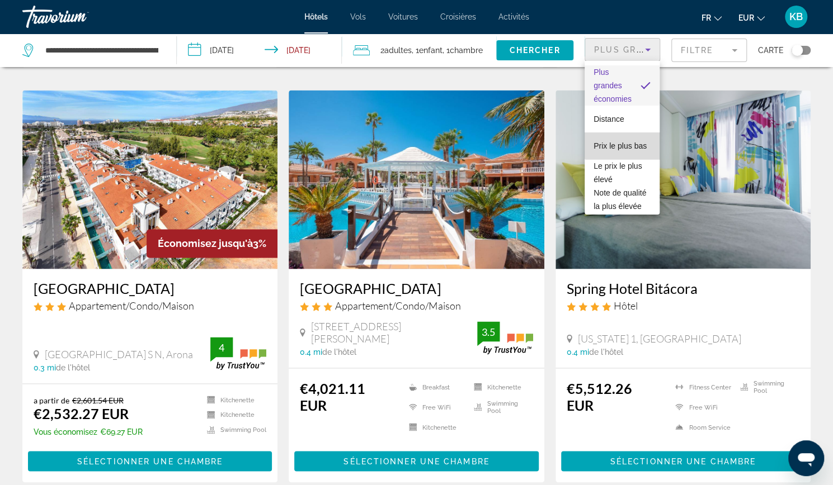
click at [626, 141] on span "Prix le plus bas" at bounding box center [619, 145] width 53 height 9
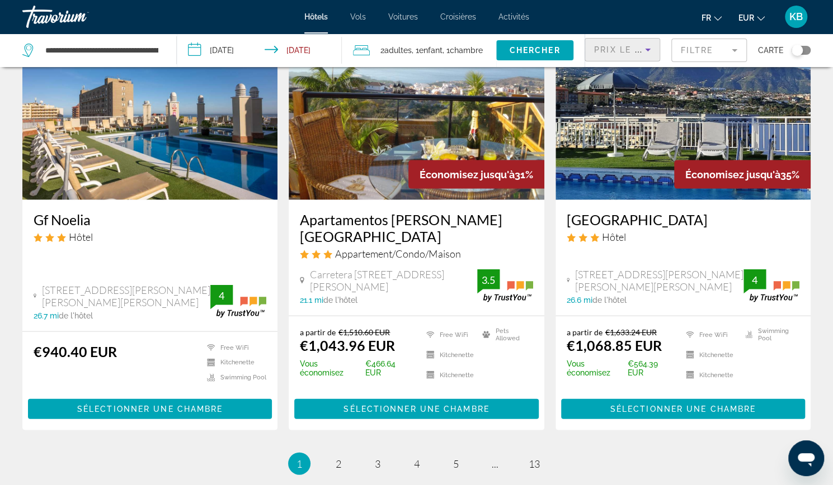
scroll to position [1344, 0]
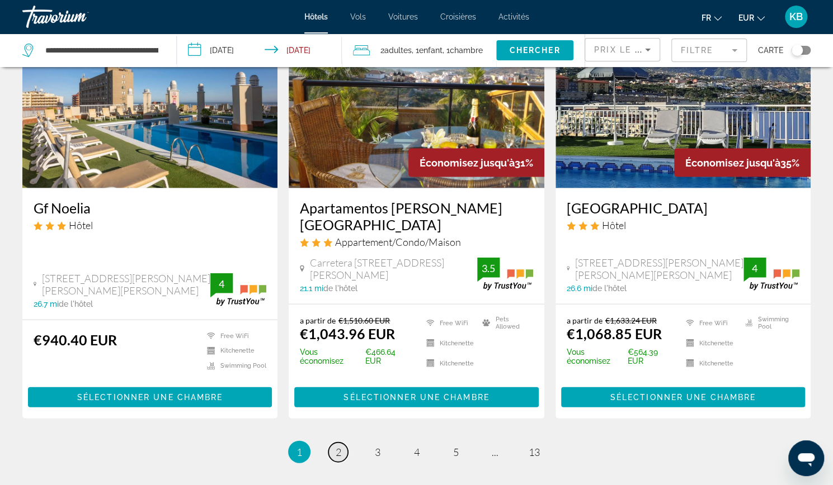
click at [339, 446] on span "2" at bounding box center [338, 452] width 6 height 12
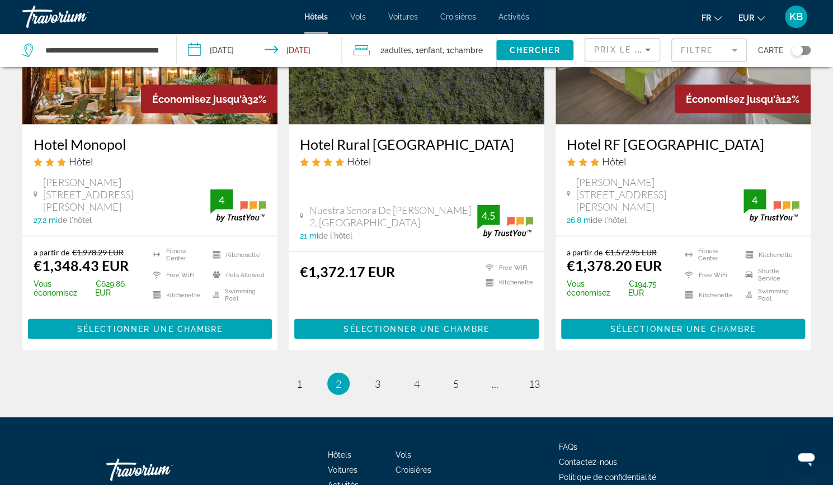
scroll to position [1420, 0]
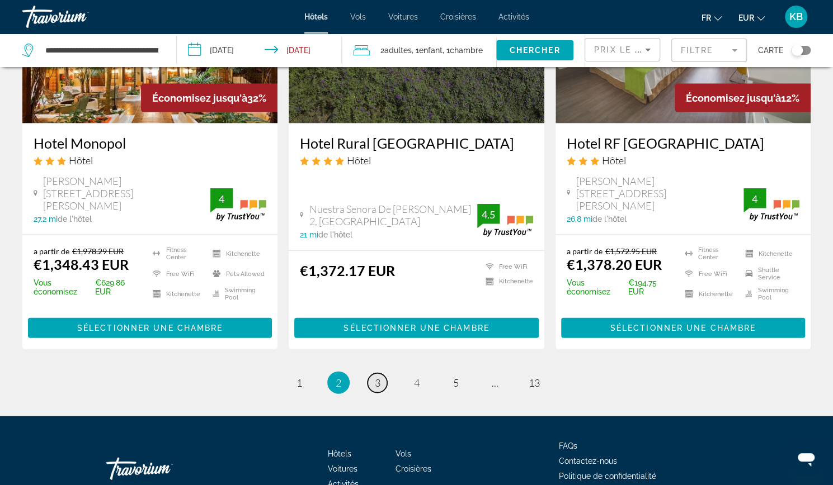
click at [378, 377] on span "3" at bounding box center [378, 383] width 6 height 12
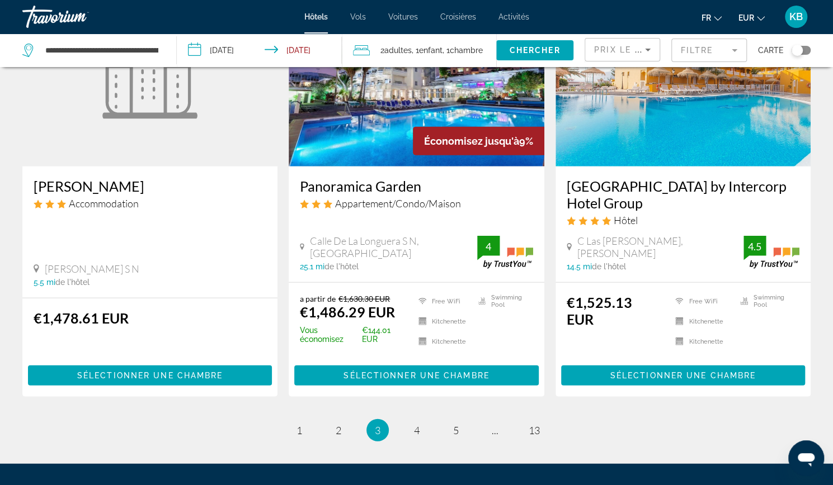
scroll to position [1443, 0]
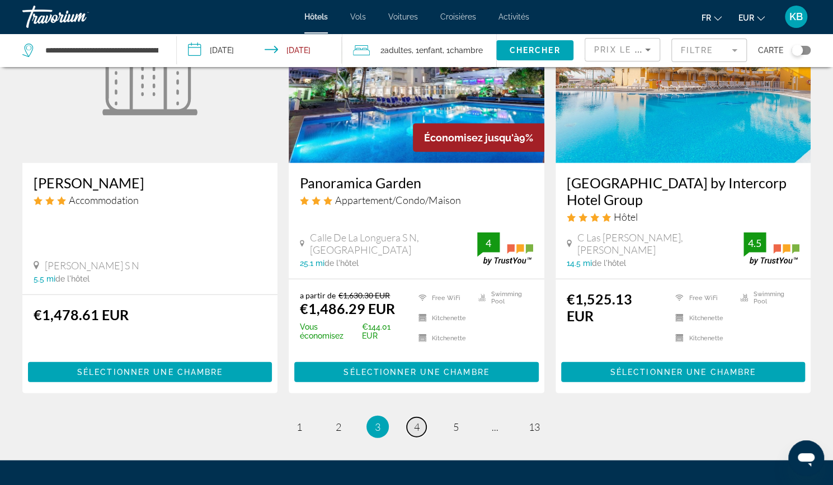
click at [418, 421] on span "4" at bounding box center [417, 427] width 6 height 12
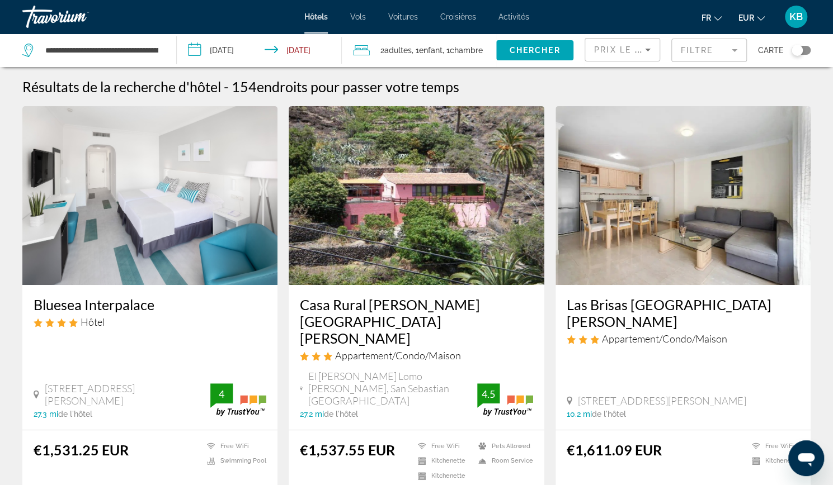
click at [685, 258] on img "Main content" at bounding box center [682, 195] width 255 height 179
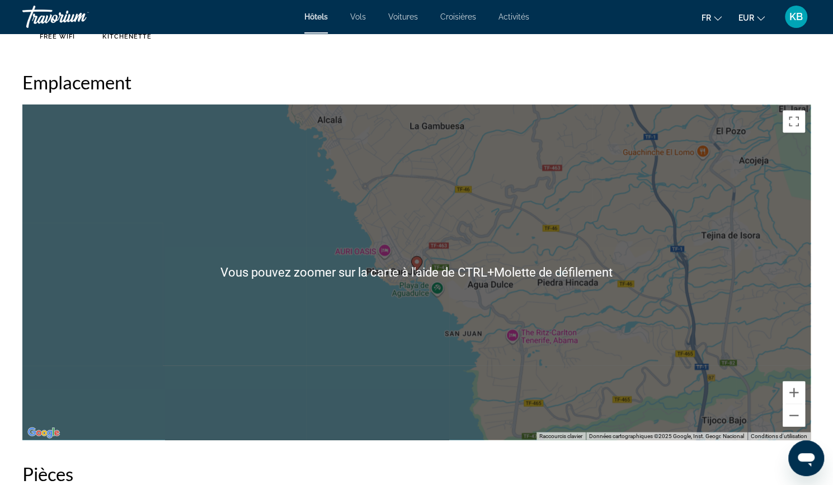
scroll to position [1004, 0]
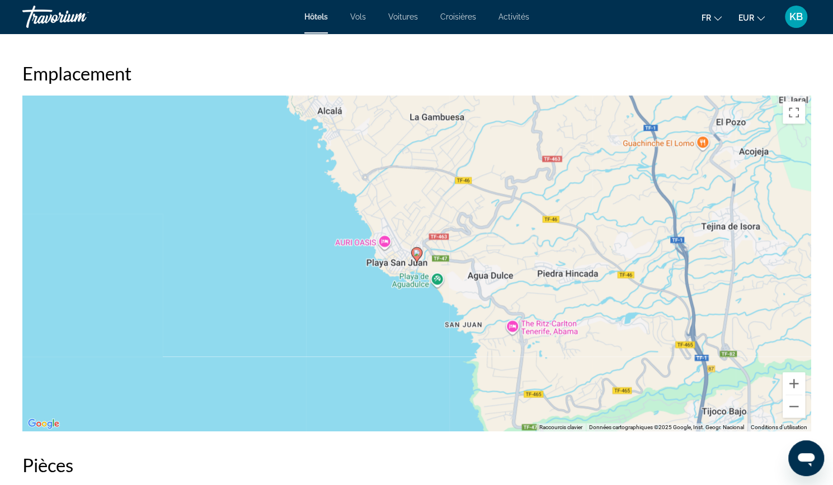
click at [434, 178] on div "Pour activer le glissement avec le clavier, appuyez sur Alt+Entrée. Une fois ce…" at bounding box center [416, 263] width 788 height 335
